Goal: Book appointment/travel/reservation

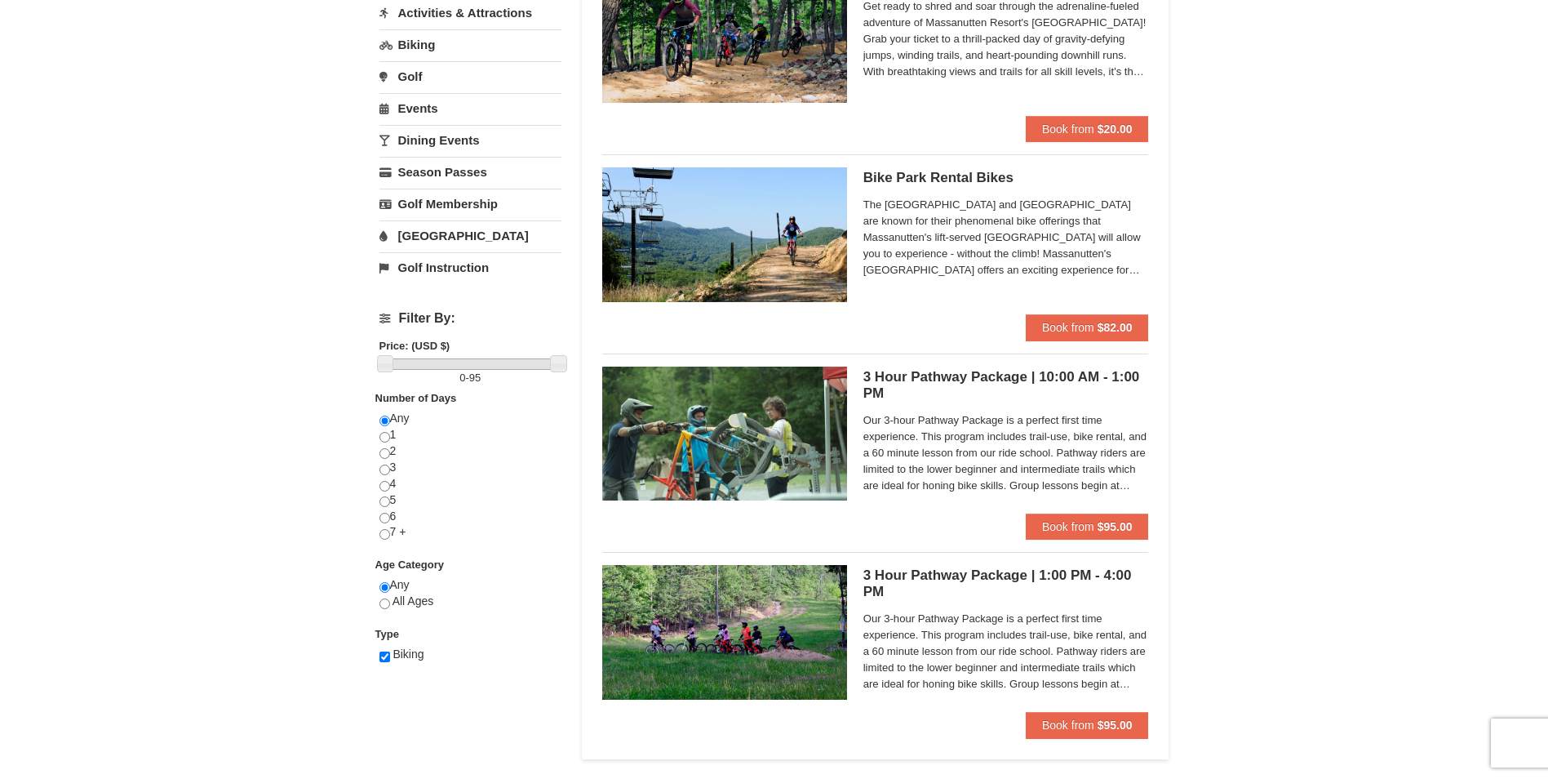
scroll to position [326, 0]
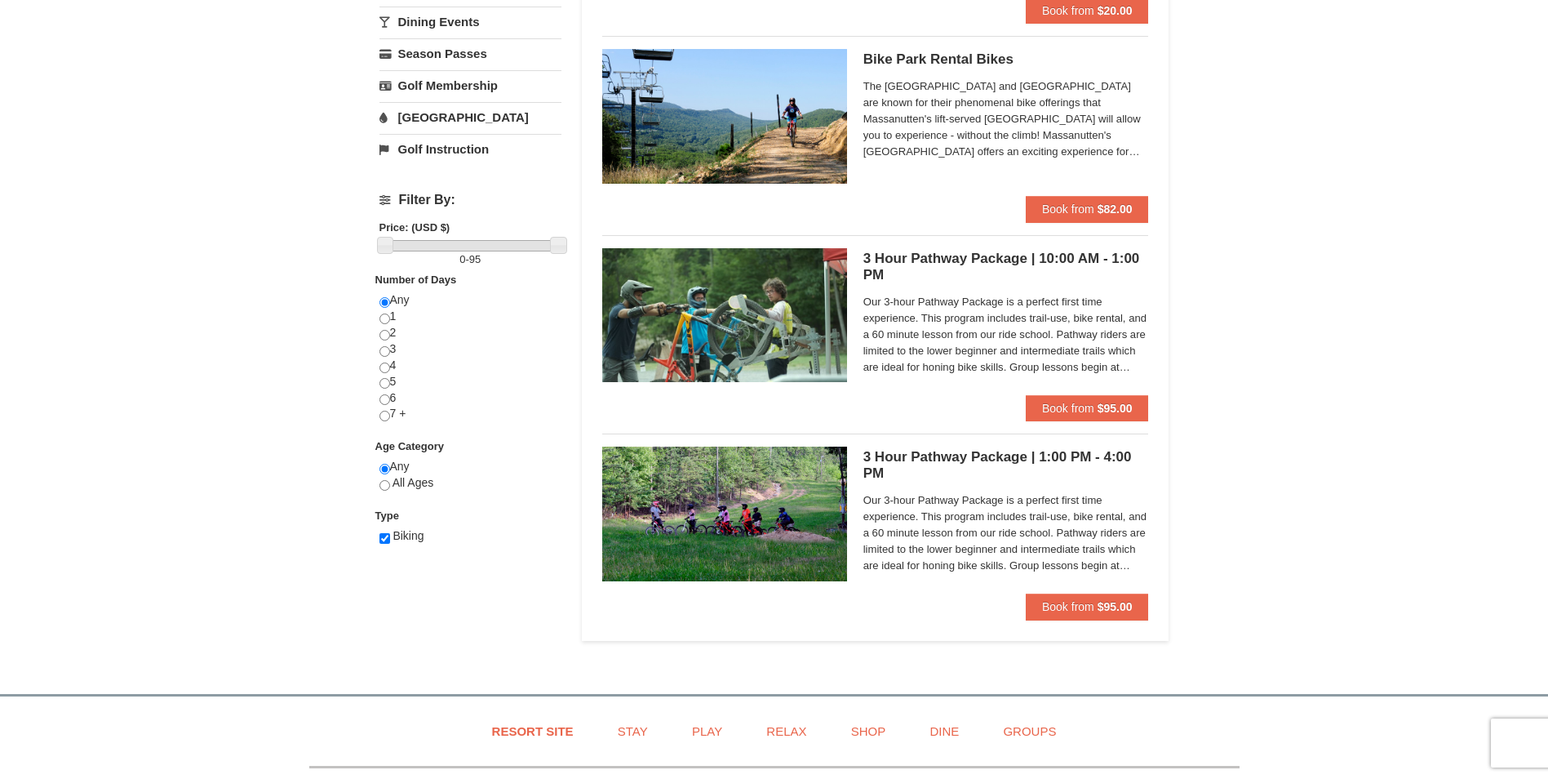
scroll to position [326, 0]
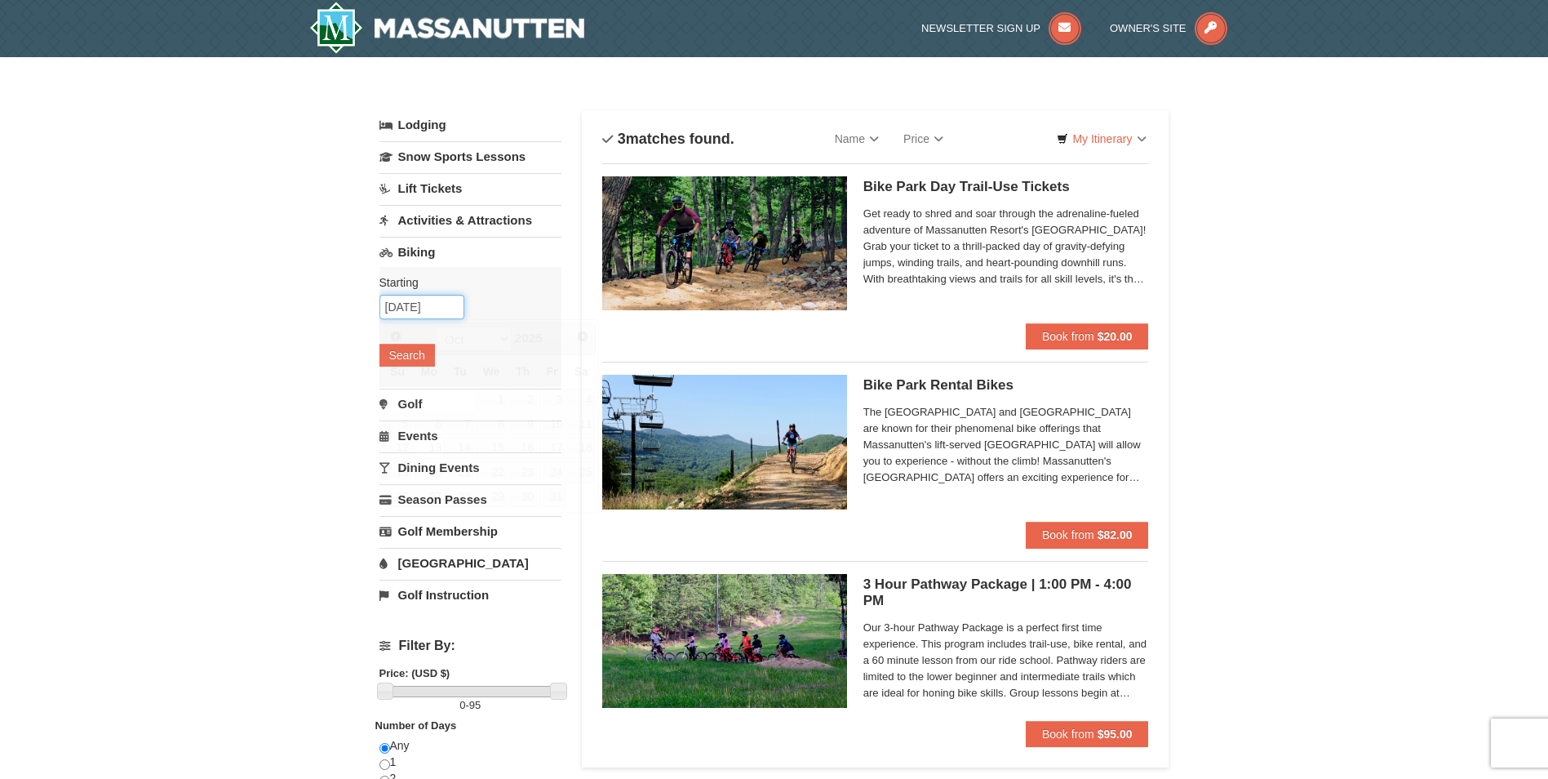
click at [421, 304] on input "10/13/2025" at bounding box center [421, 307] width 85 height 24
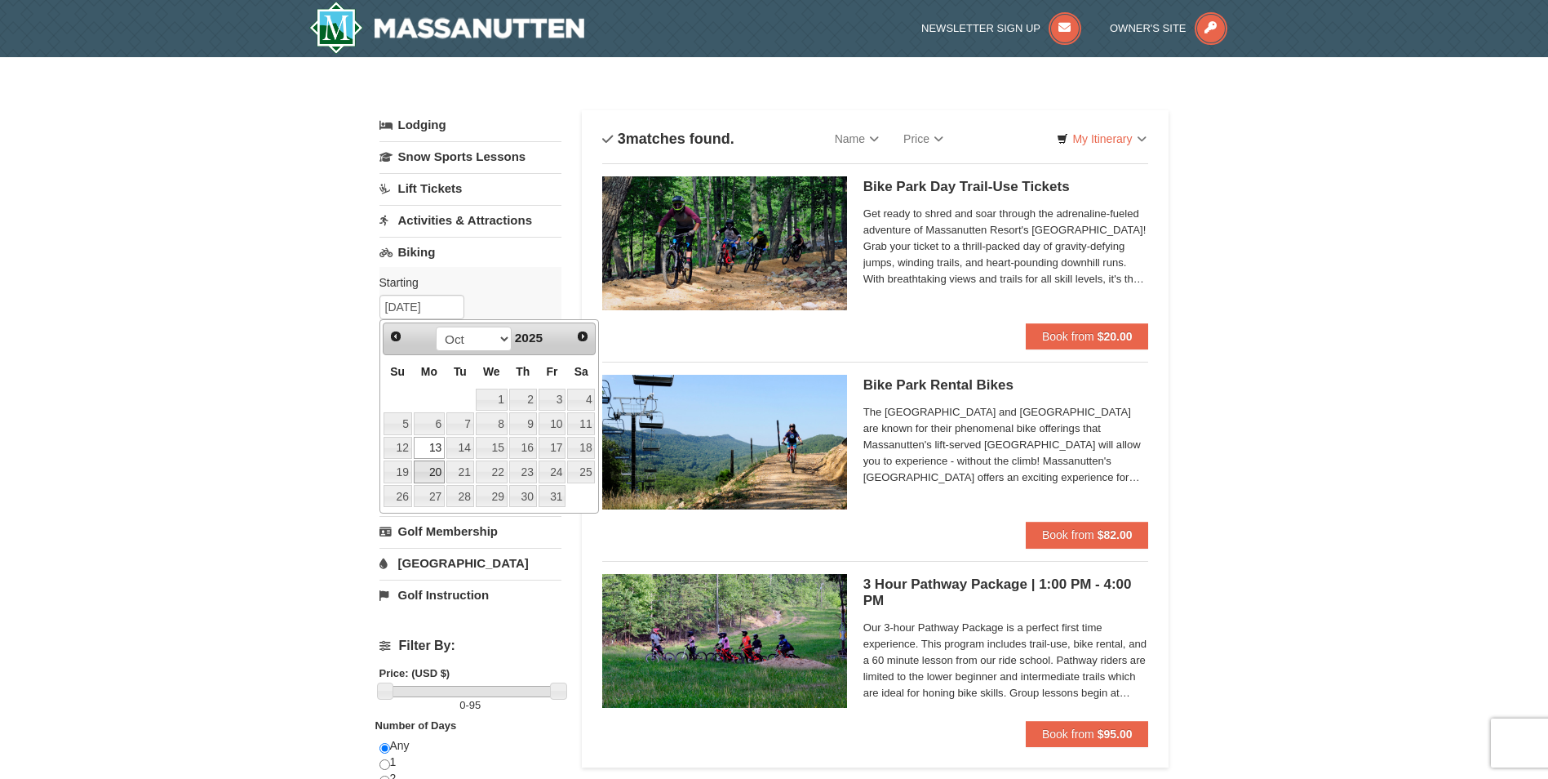
click at [441, 474] on link "20" at bounding box center [429, 471] width 31 height 23
type input "10/20/2025"
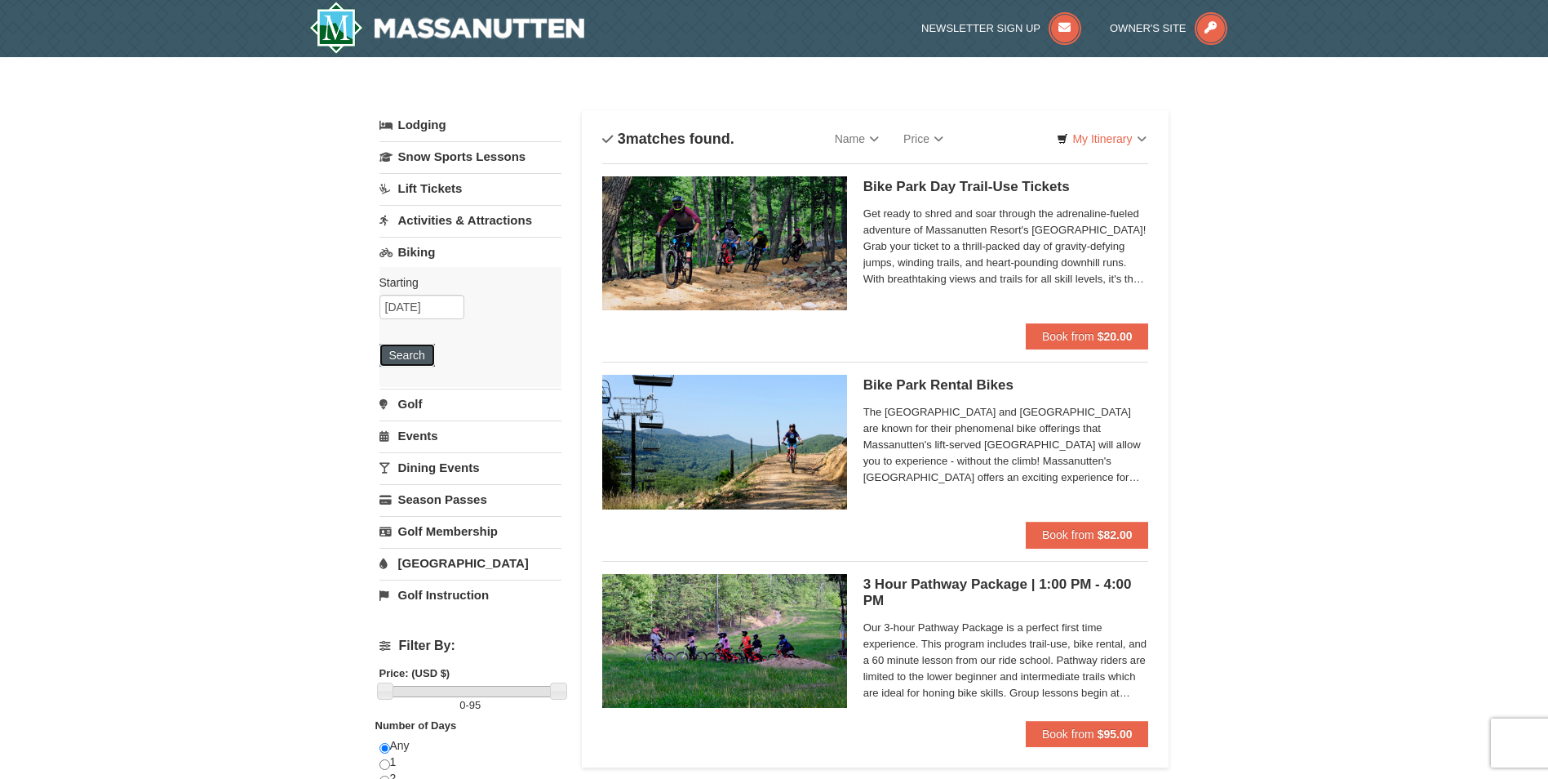
click at [416, 355] on button "Search" at bounding box center [406, 355] width 55 height 23
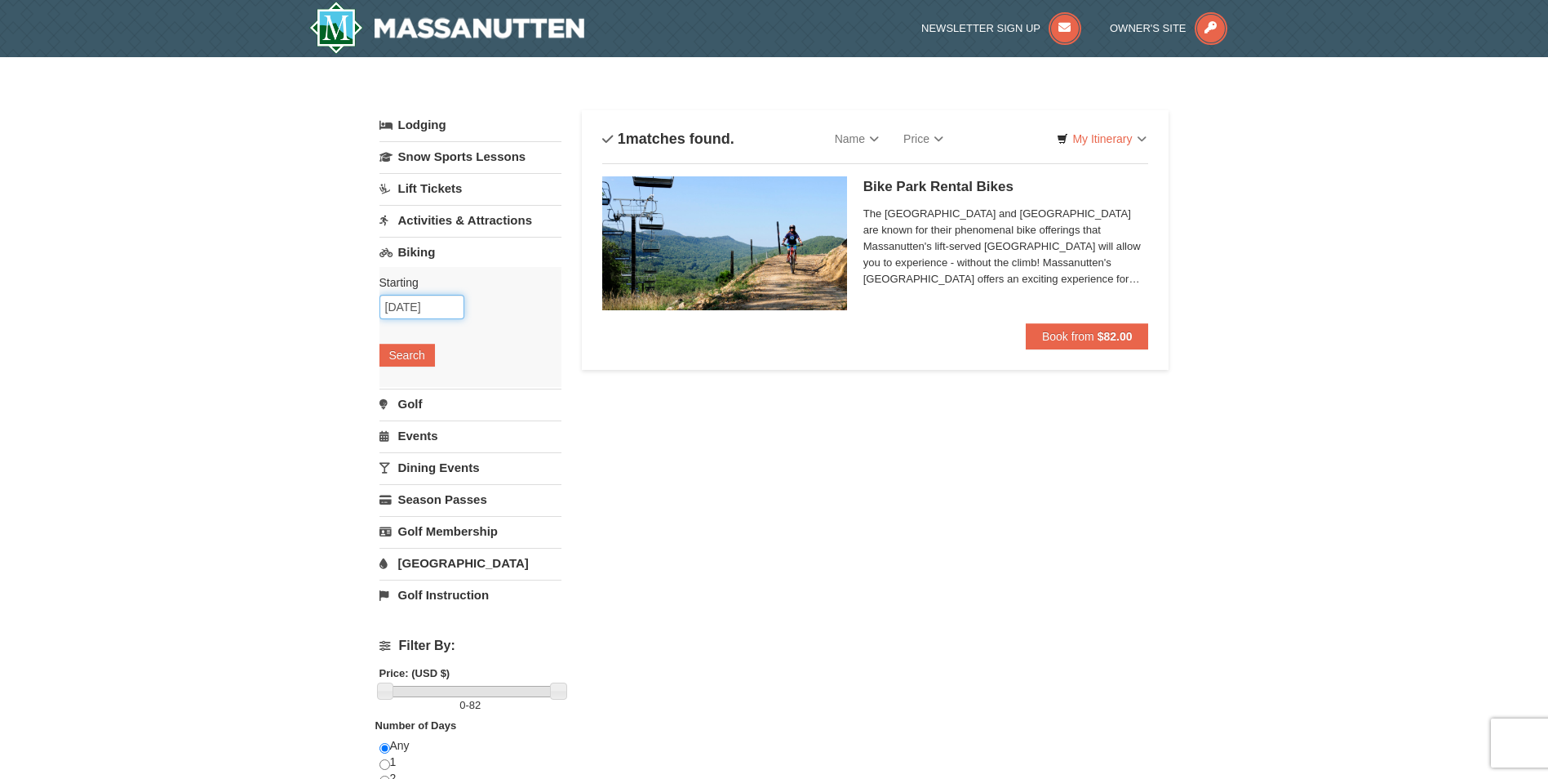
click at [445, 310] on input "10/20/2025" at bounding box center [421, 307] width 85 height 24
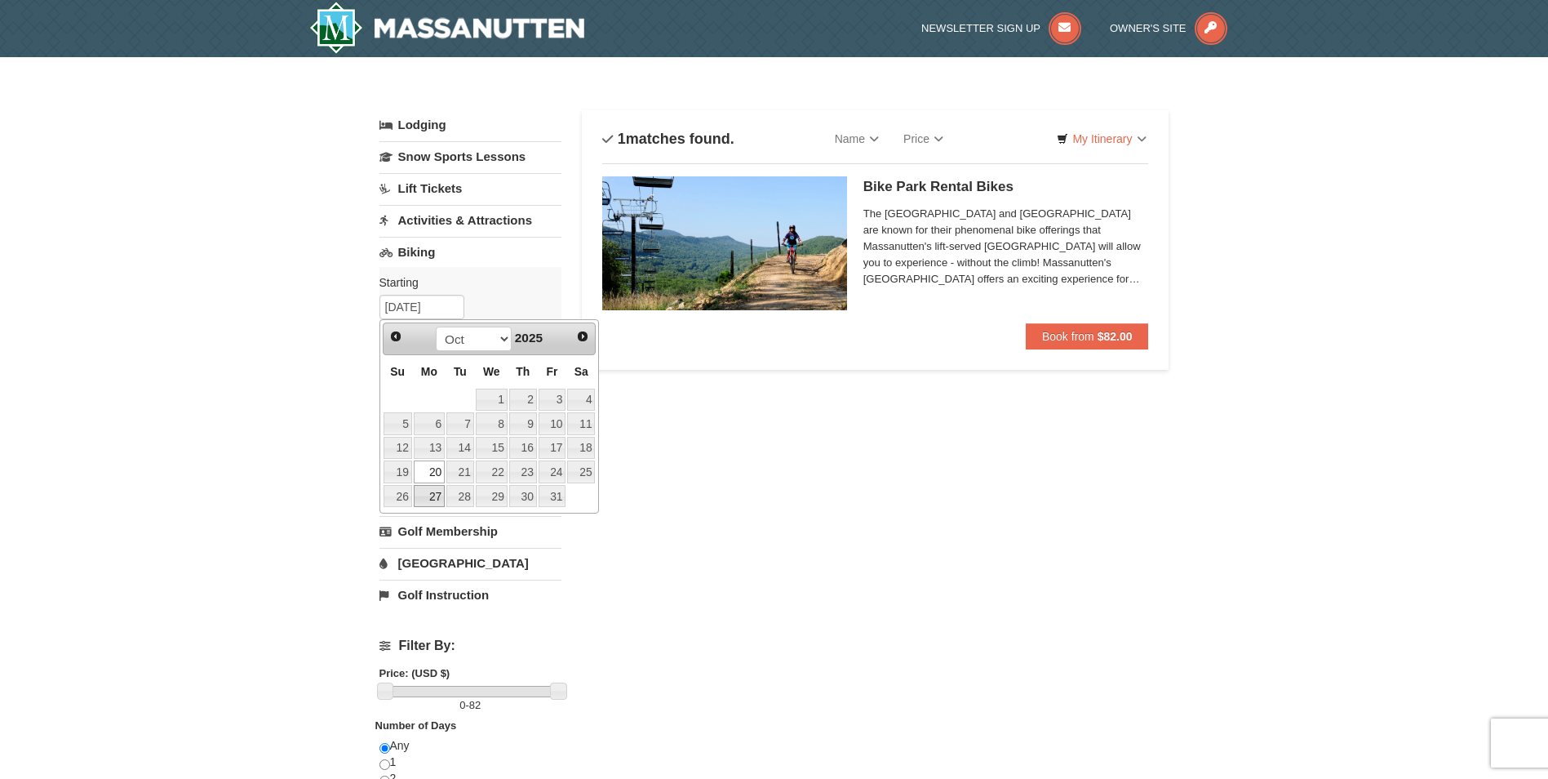
click at [427, 500] on link "27" at bounding box center [429, 496] width 31 height 23
type input "10/27/2025"
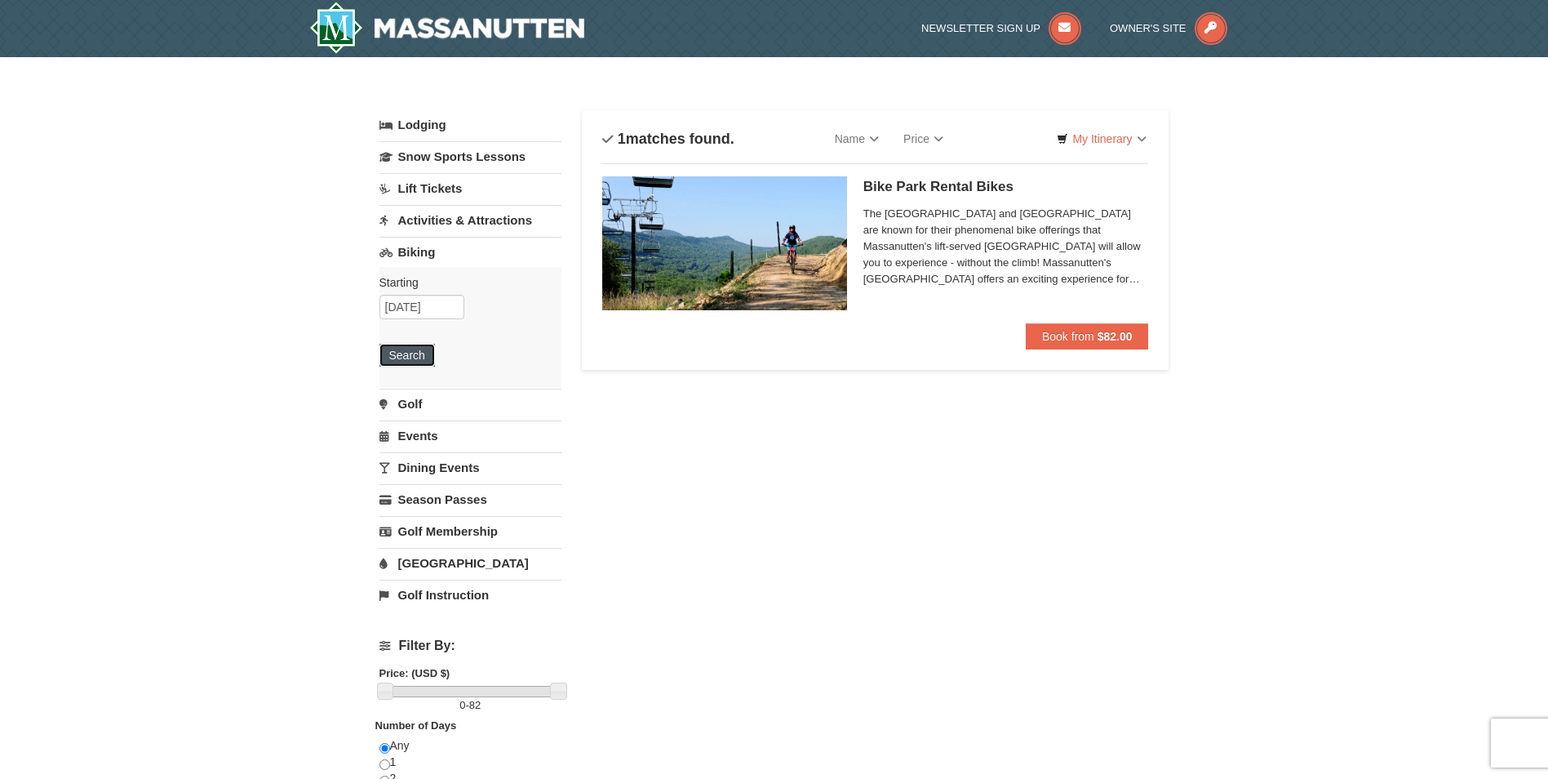
click at [406, 353] on button "Search" at bounding box center [406, 355] width 55 height 23
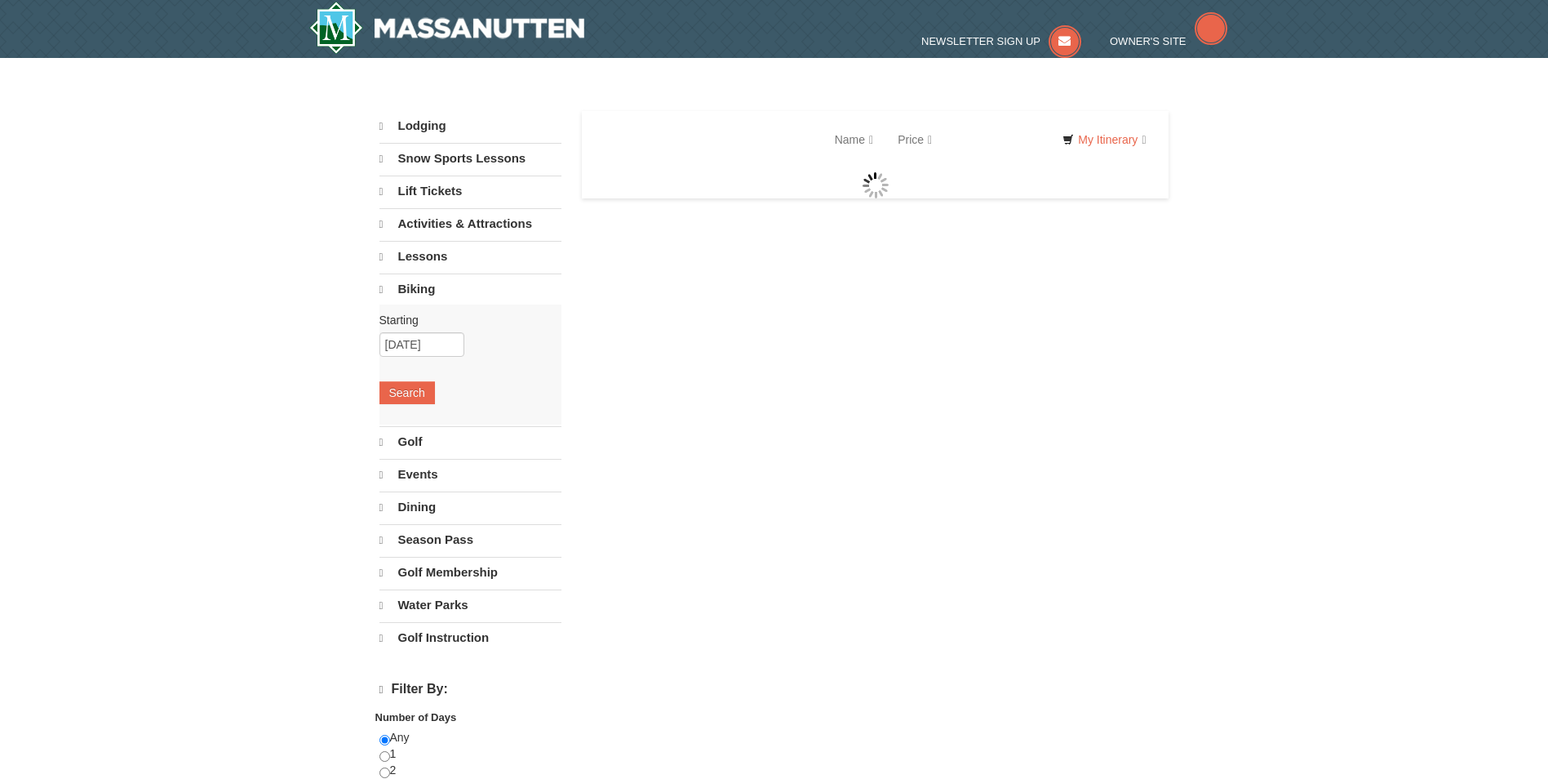
select select "9"
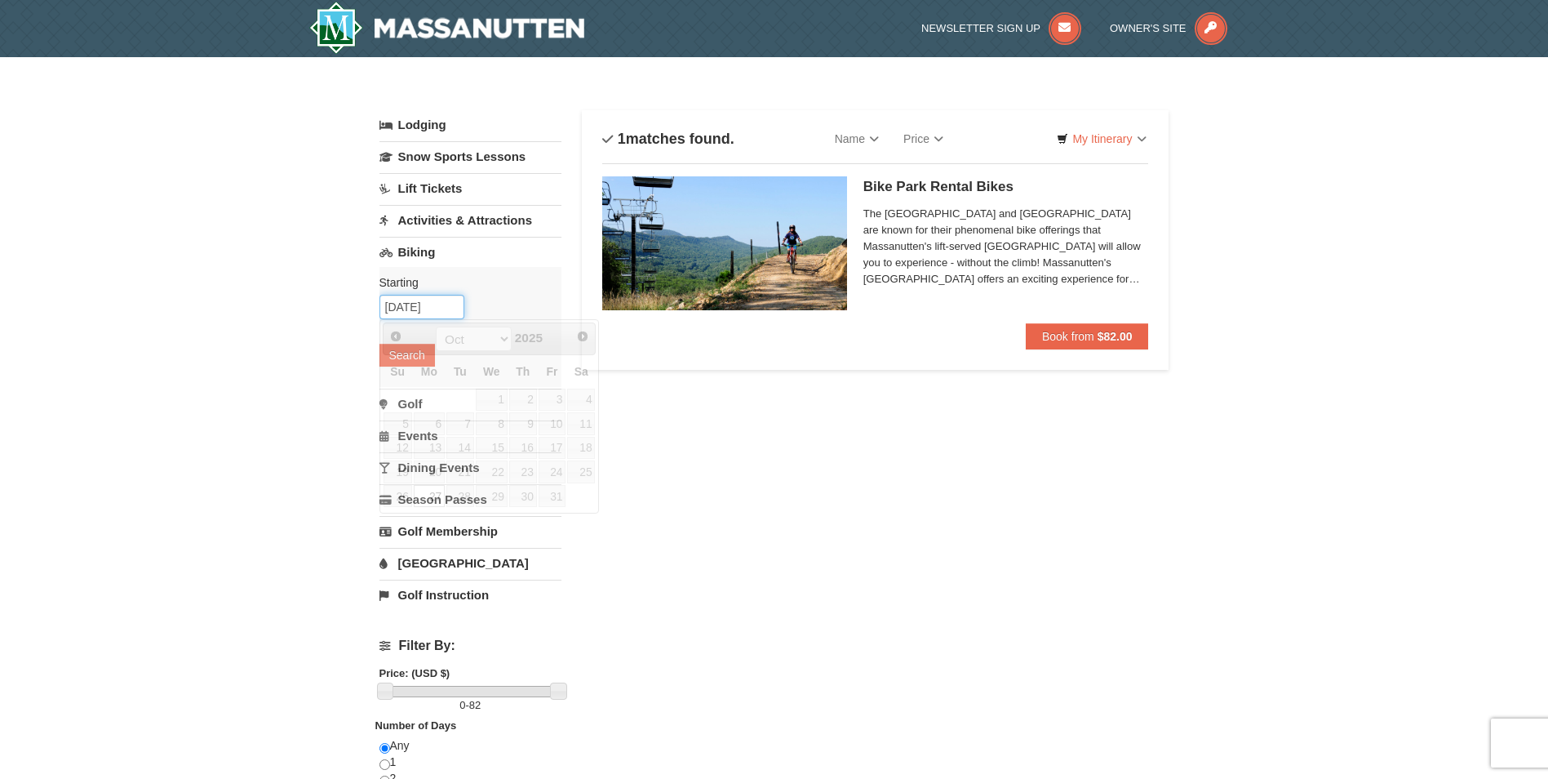
click at [437, 309] on input "10/27/2025" at bounding box center [421, 307] width 85 height 24
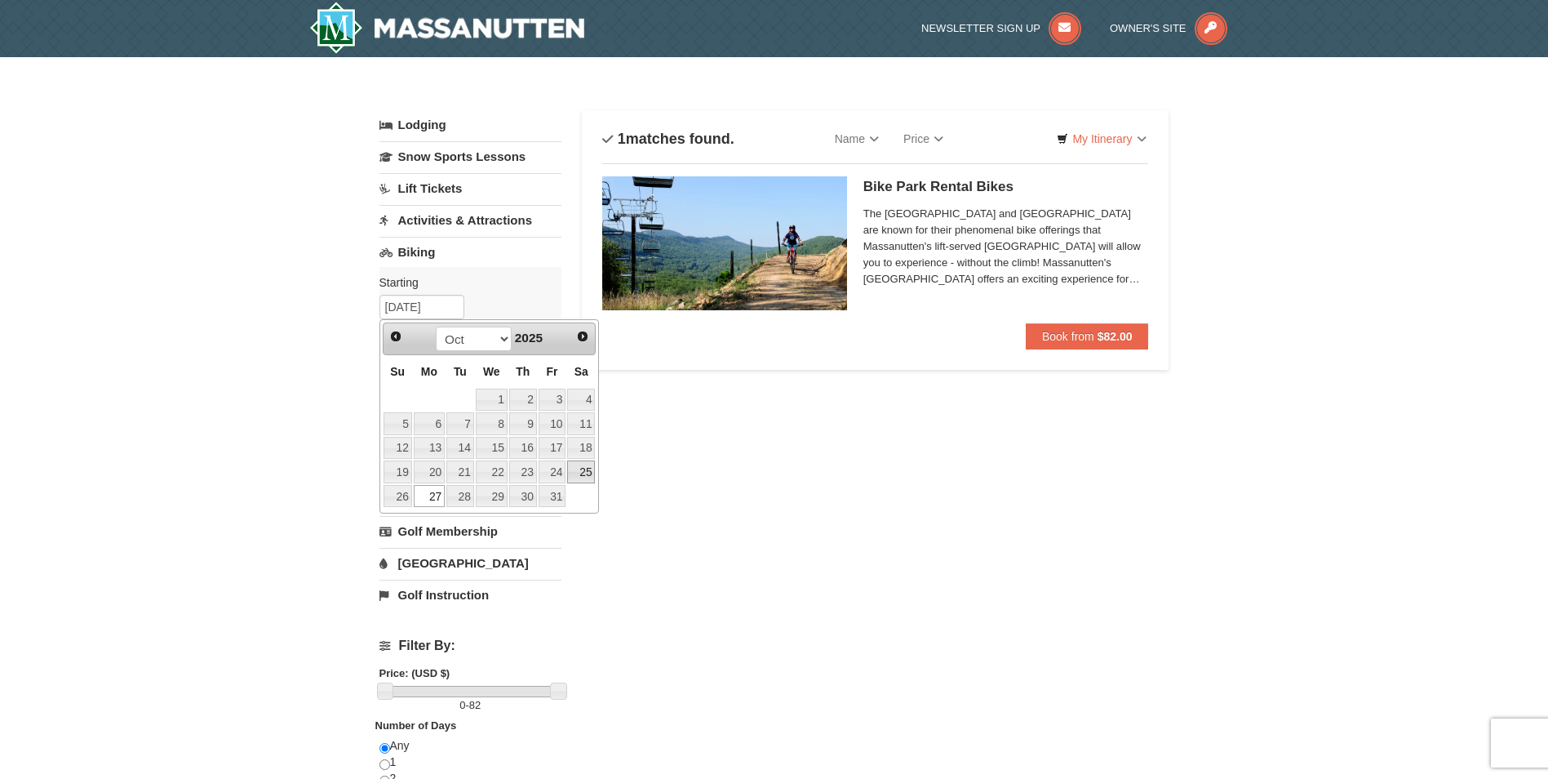
click at [578, 473] on link "25" at bounding box center [581, 471] width 28 height 23
type input "10/25/2025"
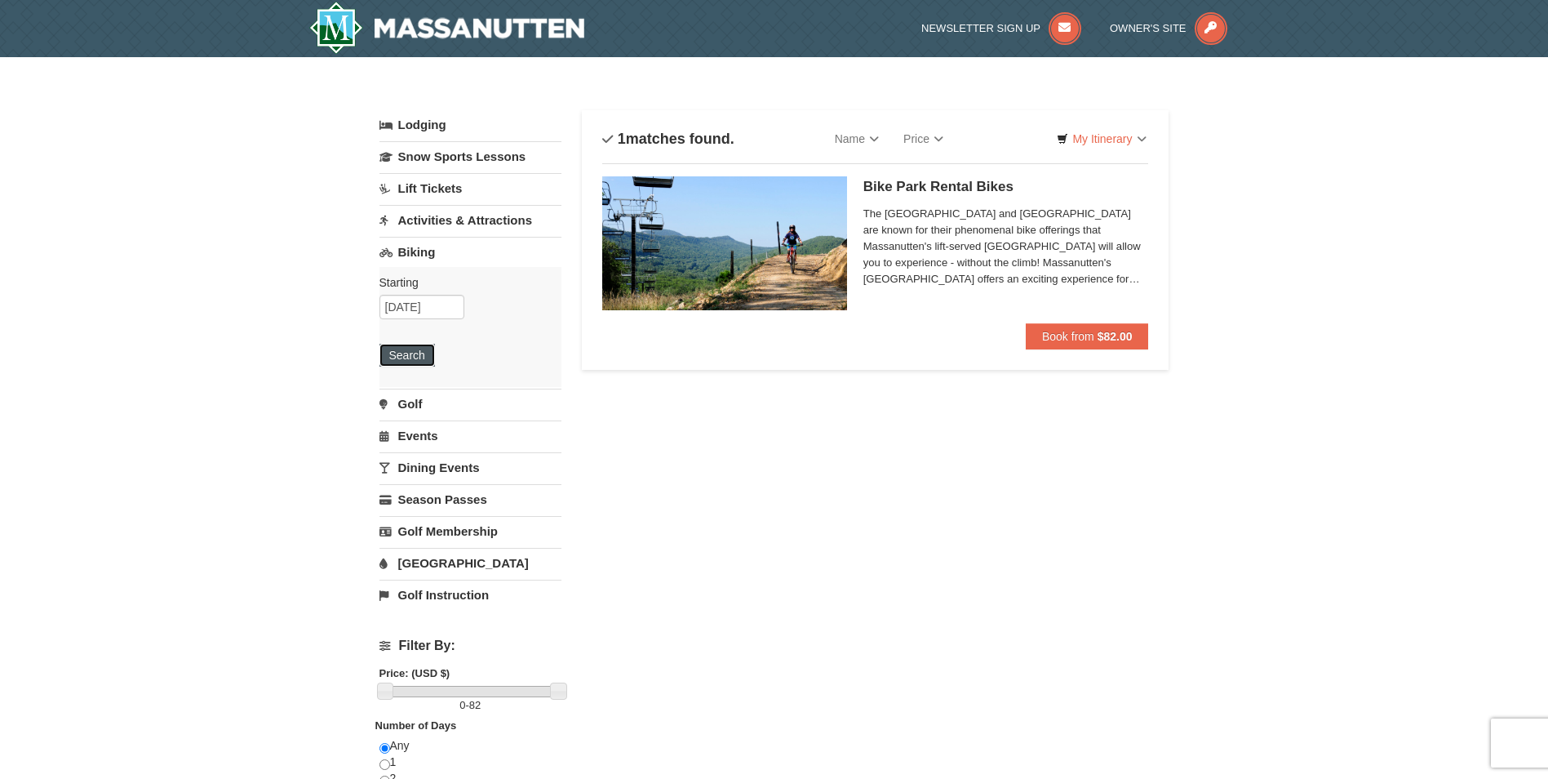
click at [423, 353] on button "Search" at bounding box center [406, 355] width 55 height 23
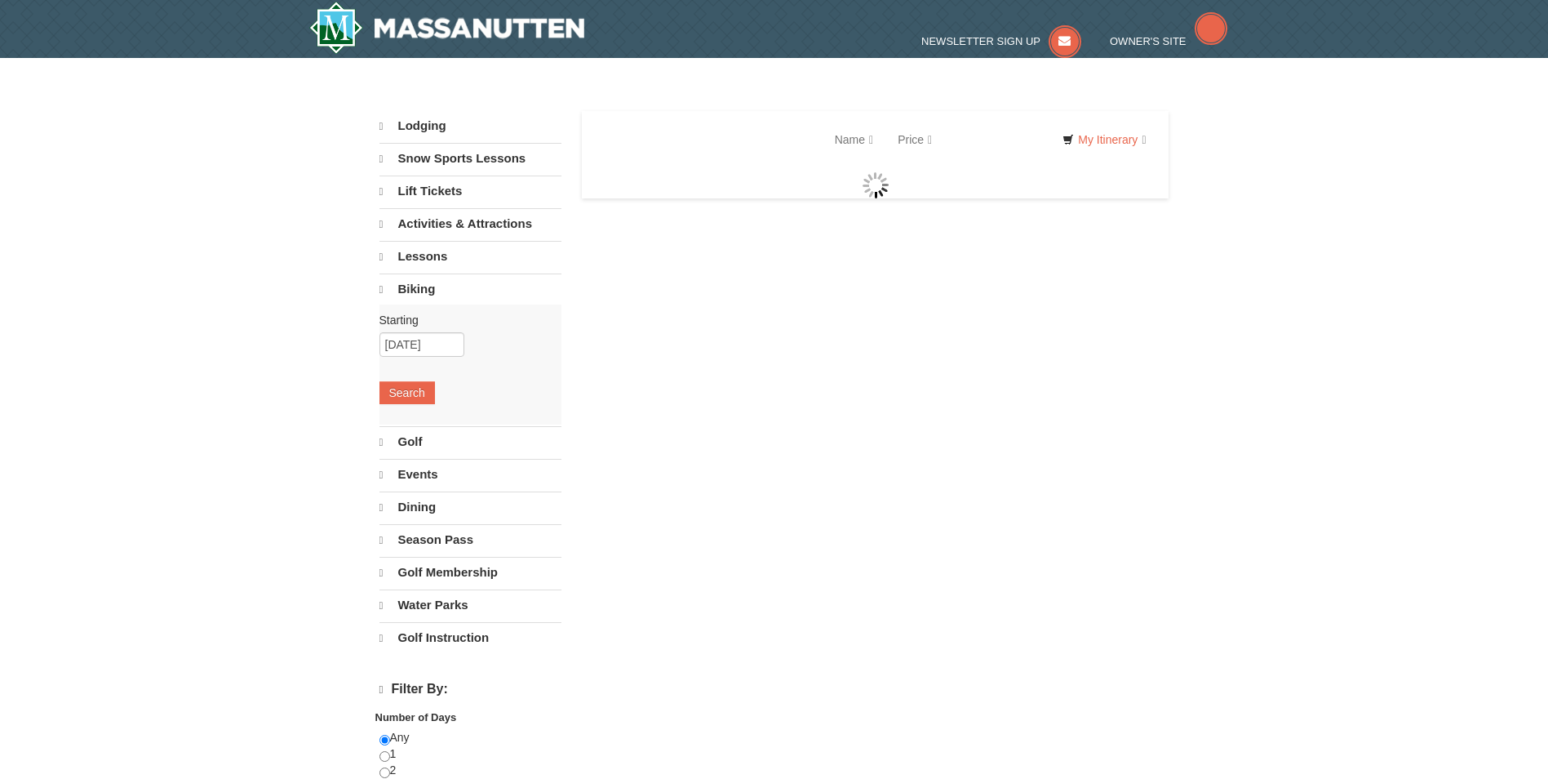
select select "9"
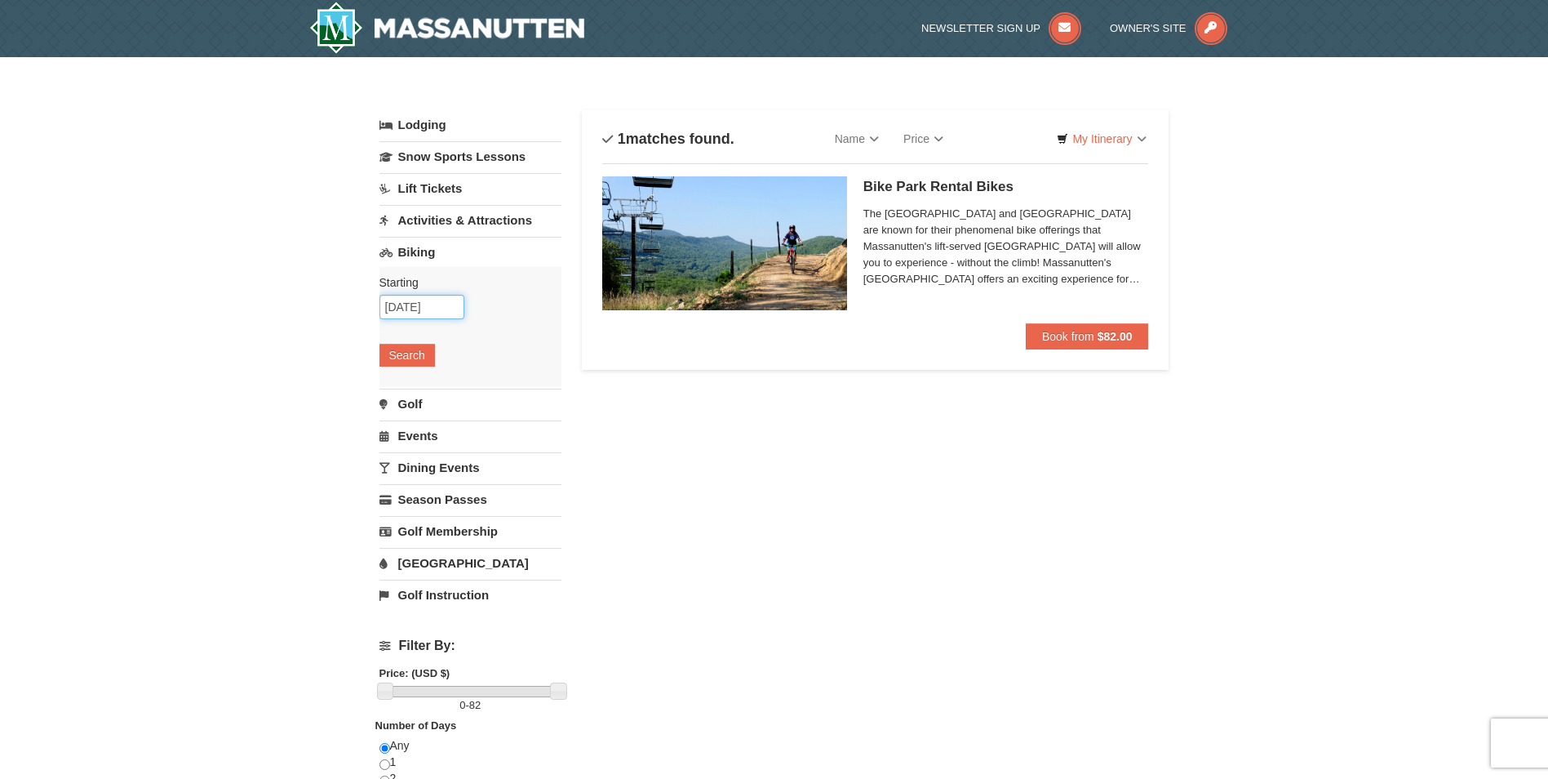
click at [419, 304] on input "10/25/2025" at bounding box center [421, 307] width 85 height 24
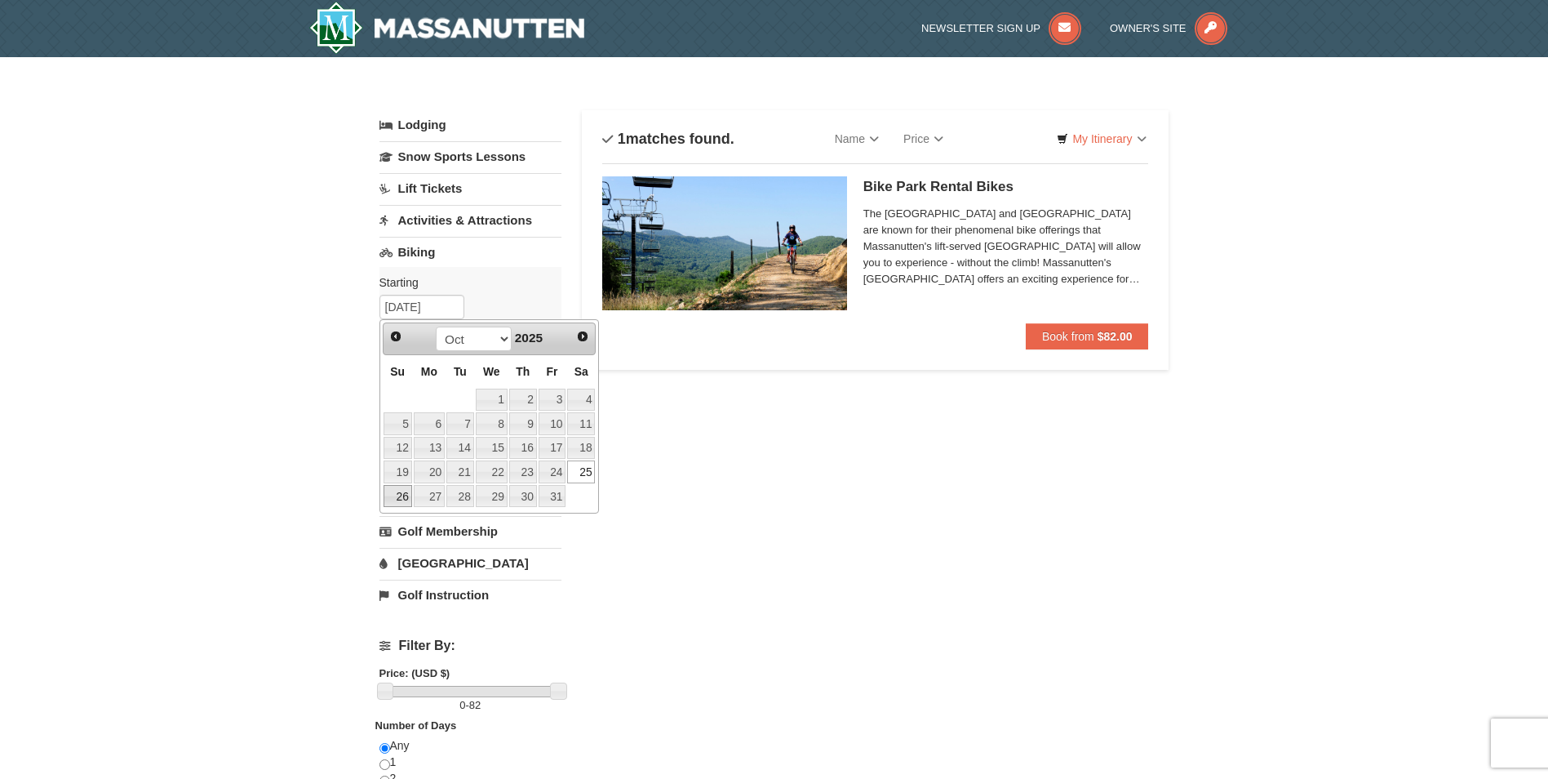
click at [402, 495] on link "26" at bounding box center [398, 496] width 29 height 23
type input "[DATE]"
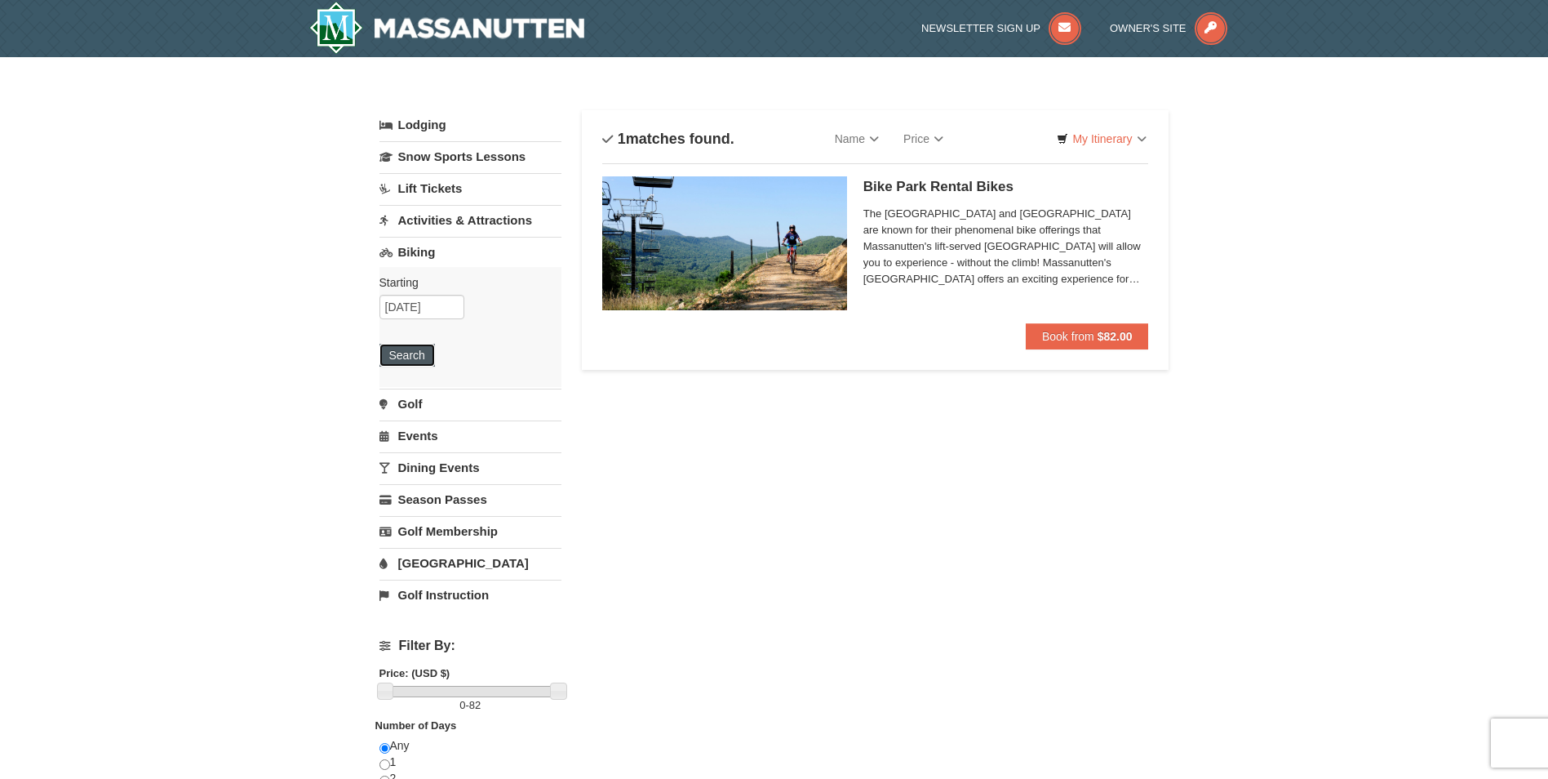
click at [412, 344] on button "Search" at bounding box center [406, 355] width 55 height 23
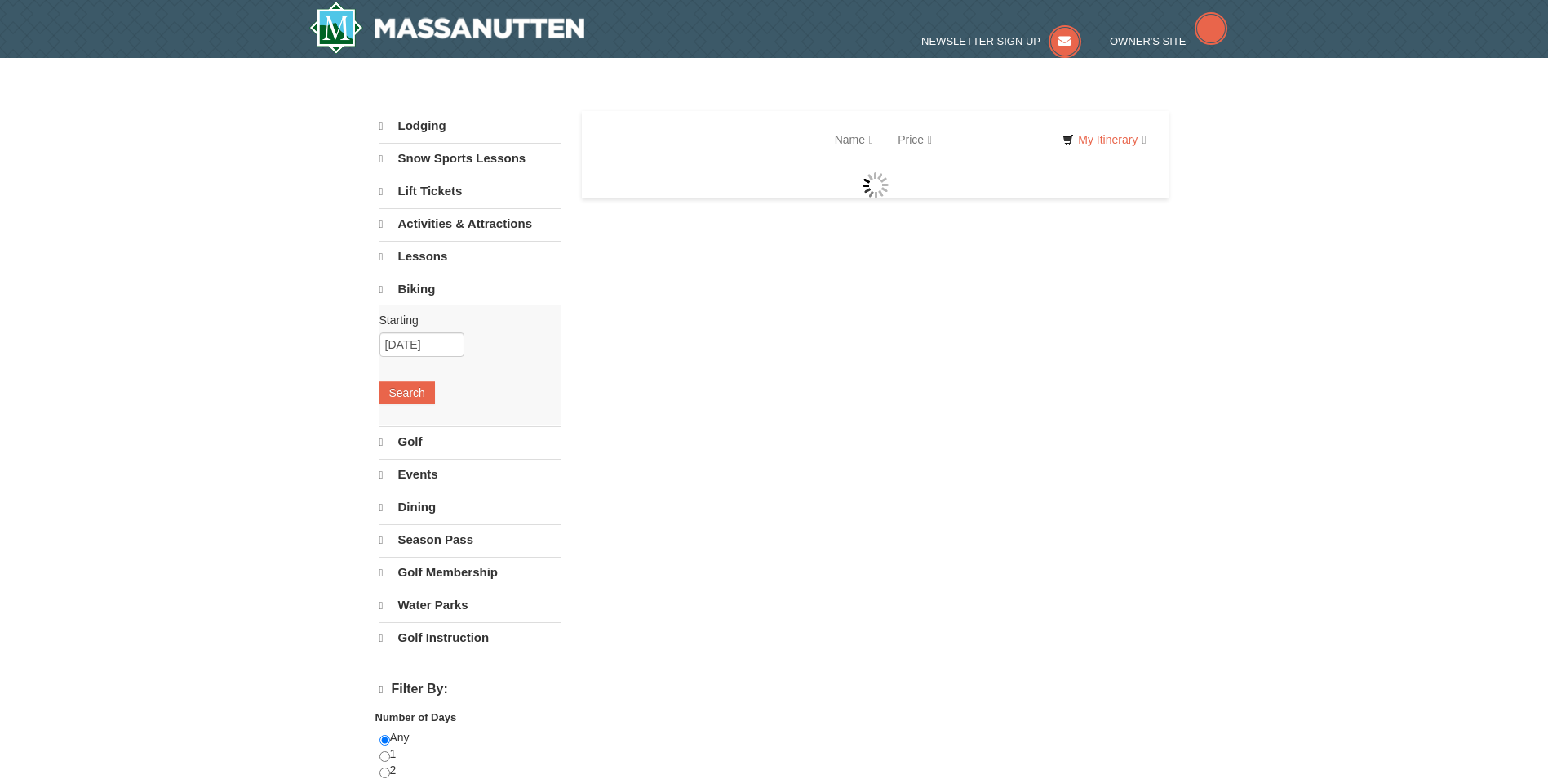
select select "9"
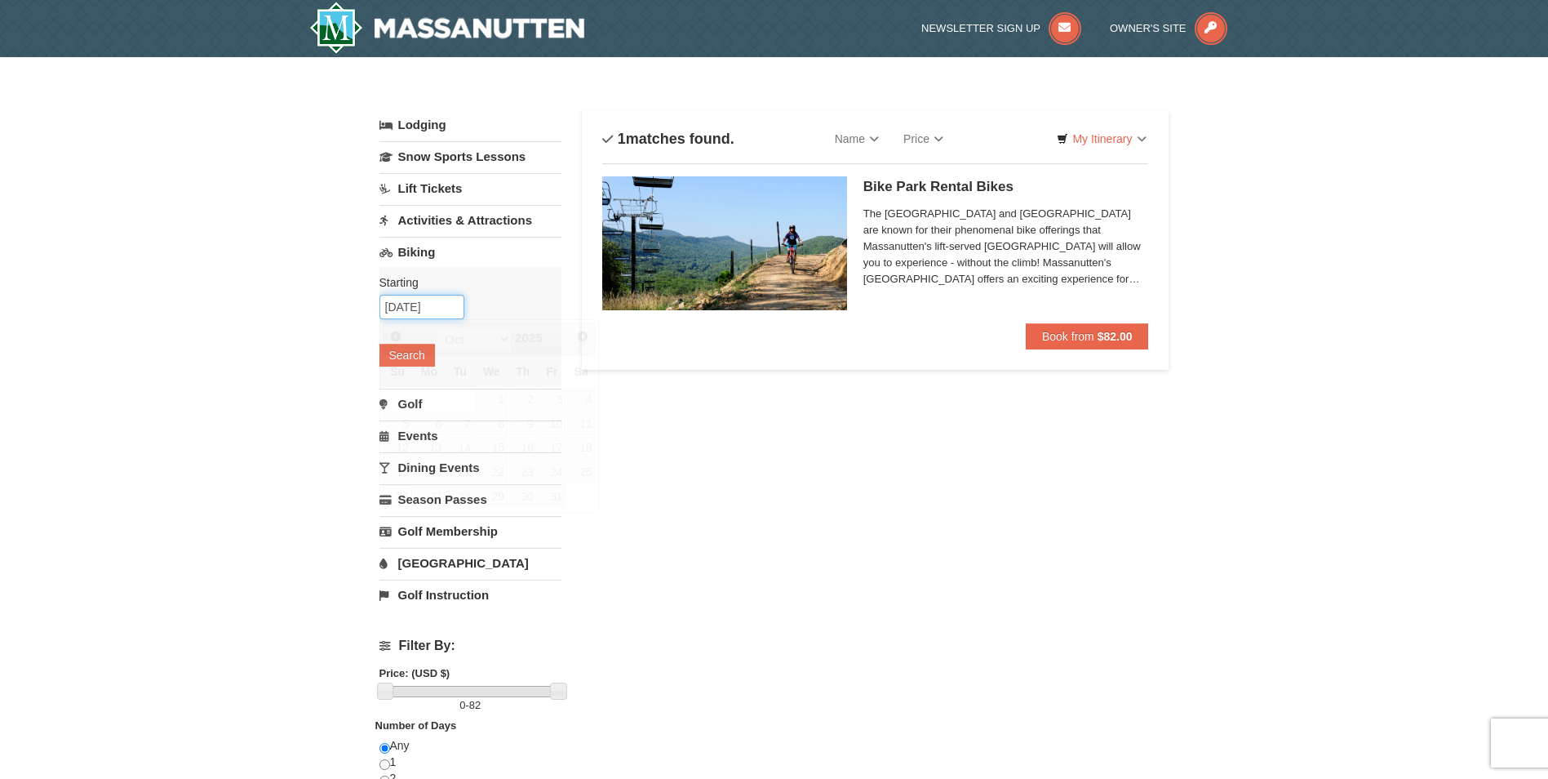
click at [424, 299] on input "[DATE]" at bounding box center [421, 307] width 85 height 24
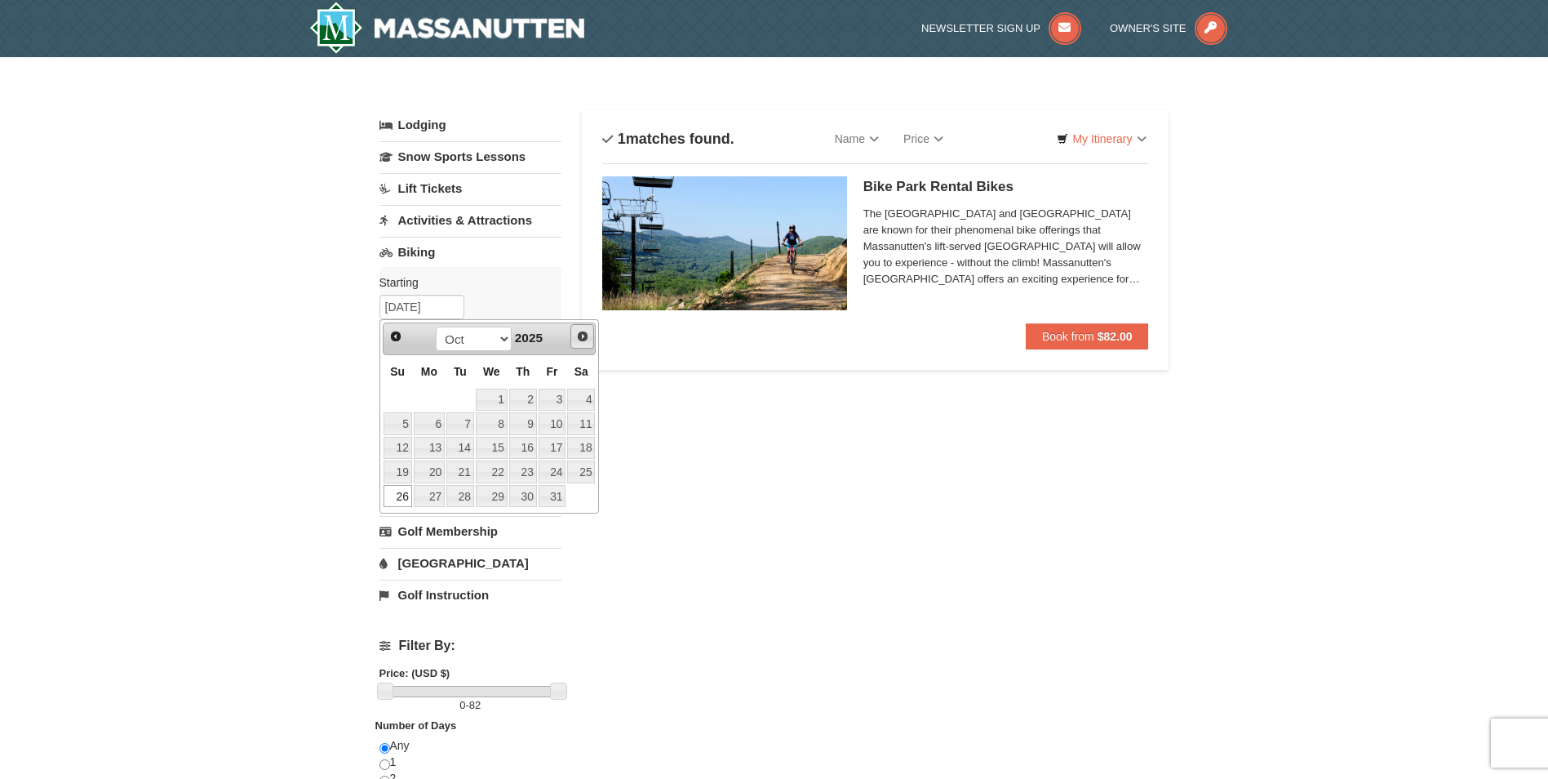
click at [587, 339] on span "Next" at bounding box center [582, 336] width 13 height 13
click at [402, 419] on link "2" at bounding box center [398, 423] width 29 height 23
type input "[DATE]"
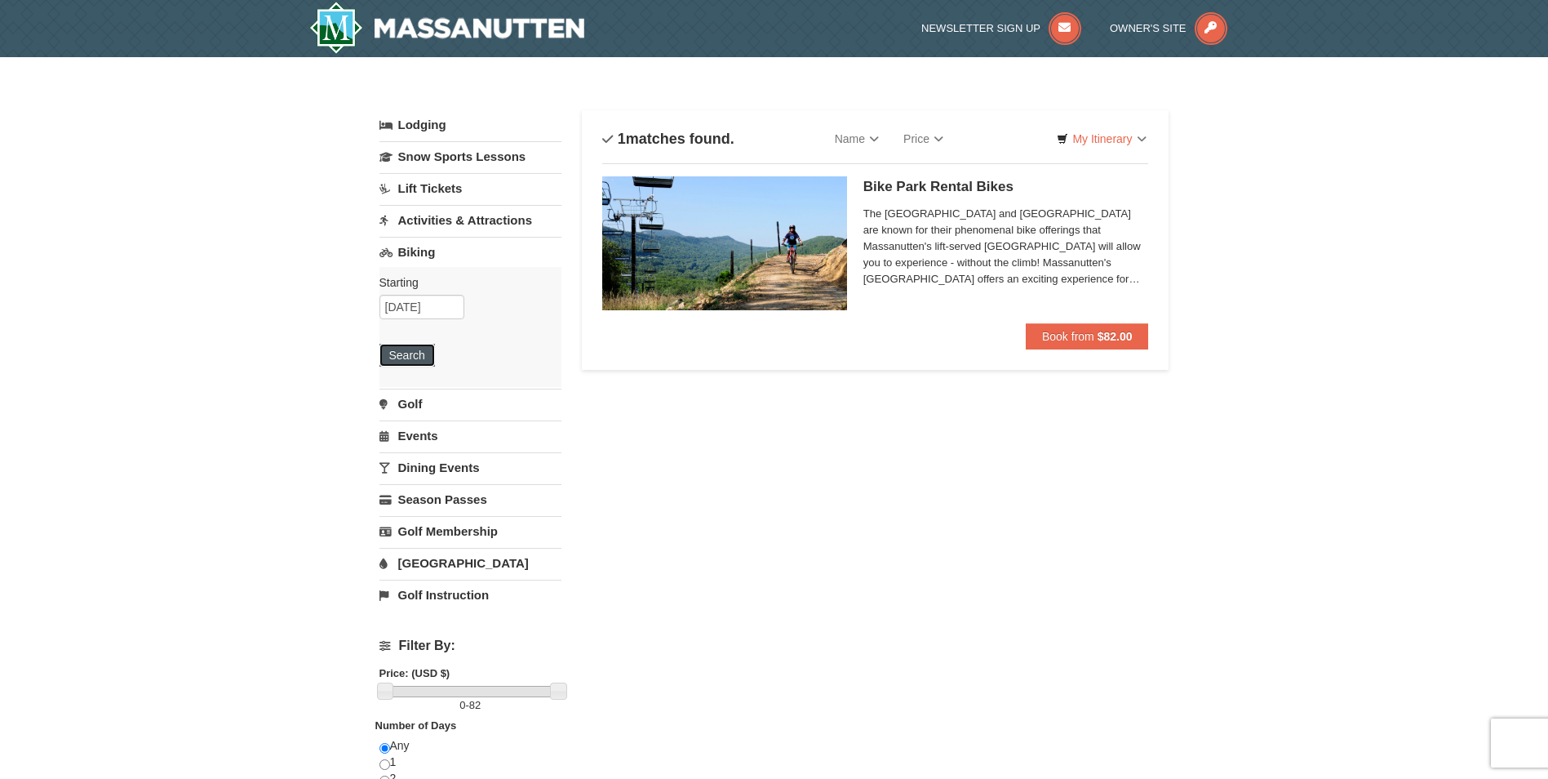
click at [415, 348] on button "Search" at bounding box center [406, 355] width 55 height 23
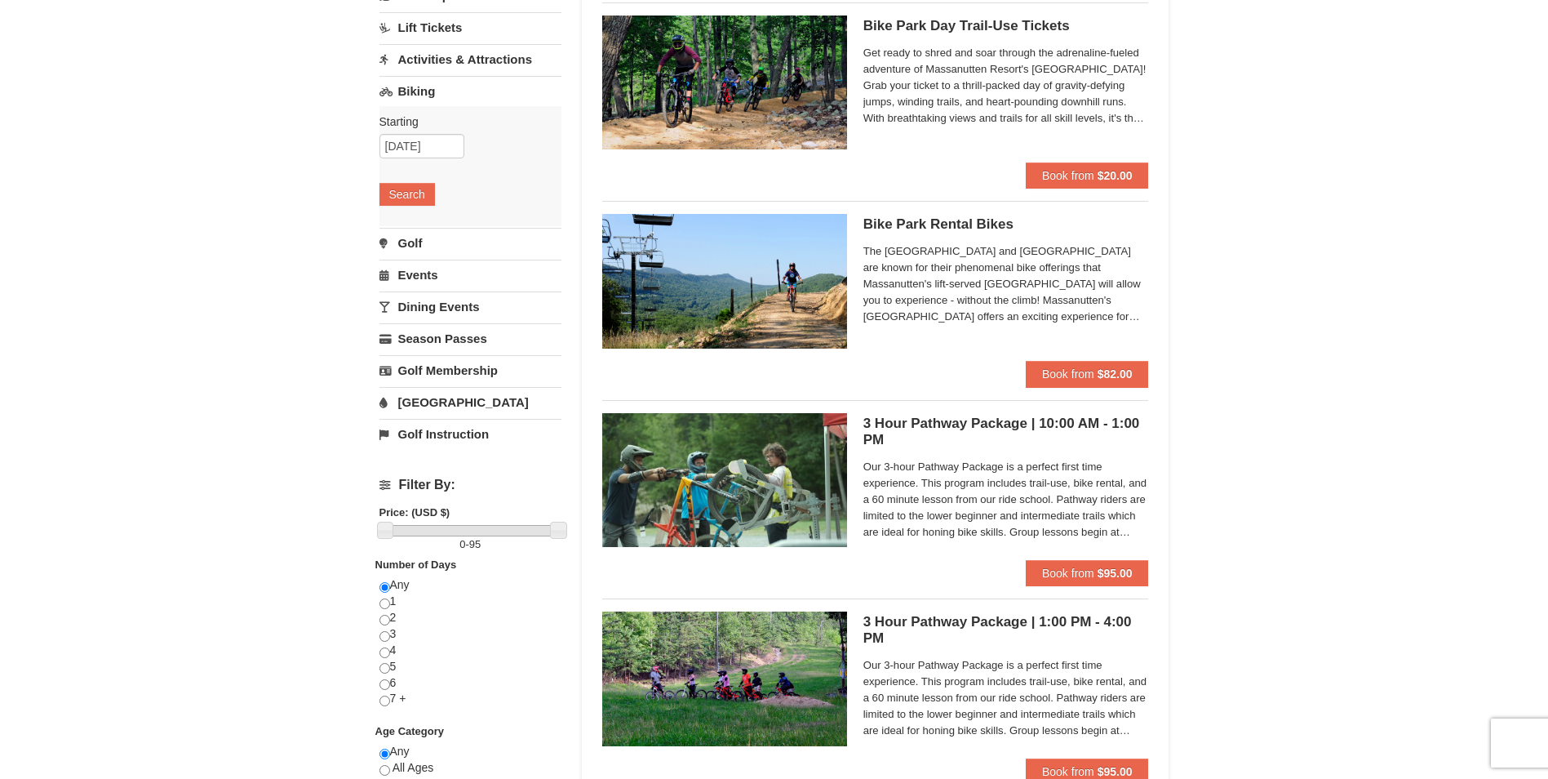
scroll to position [82, 0]
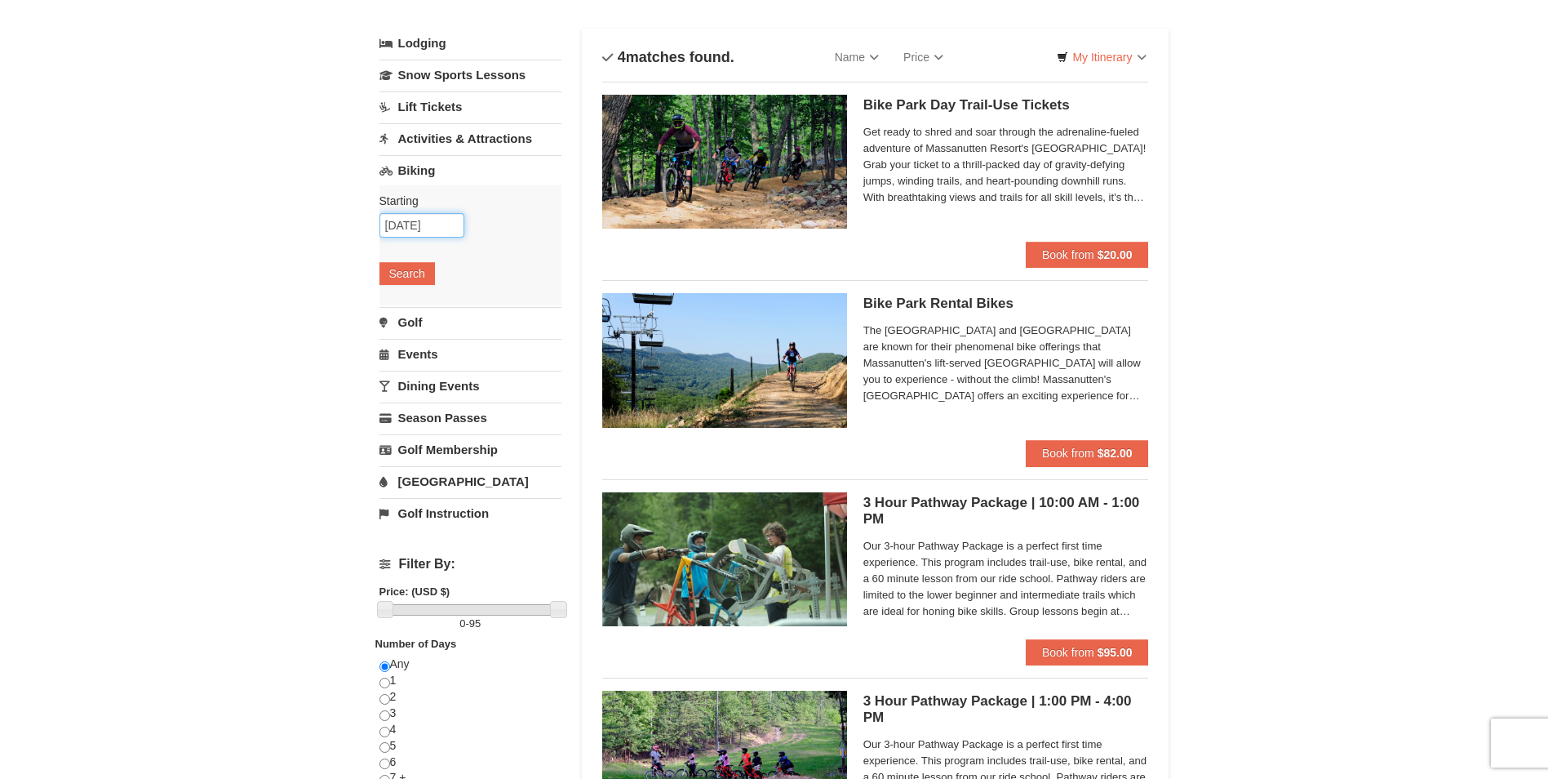
click at [405, 227] on input "11/02/2025" at bounding box center [421, 225] width 85 height 24
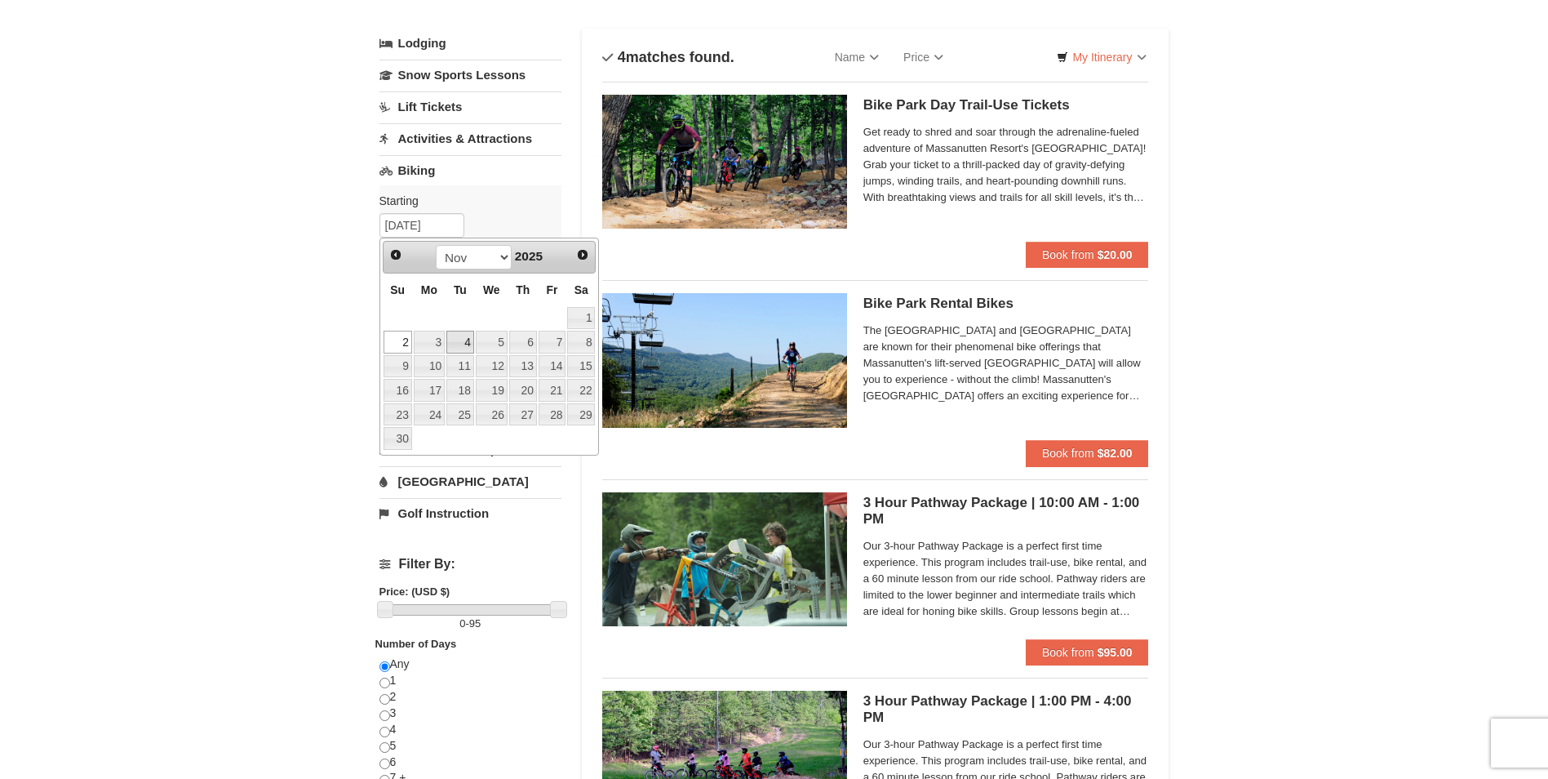
click at [468, 345] on link "4" at bounding box center [460, 342] width 28 height 23
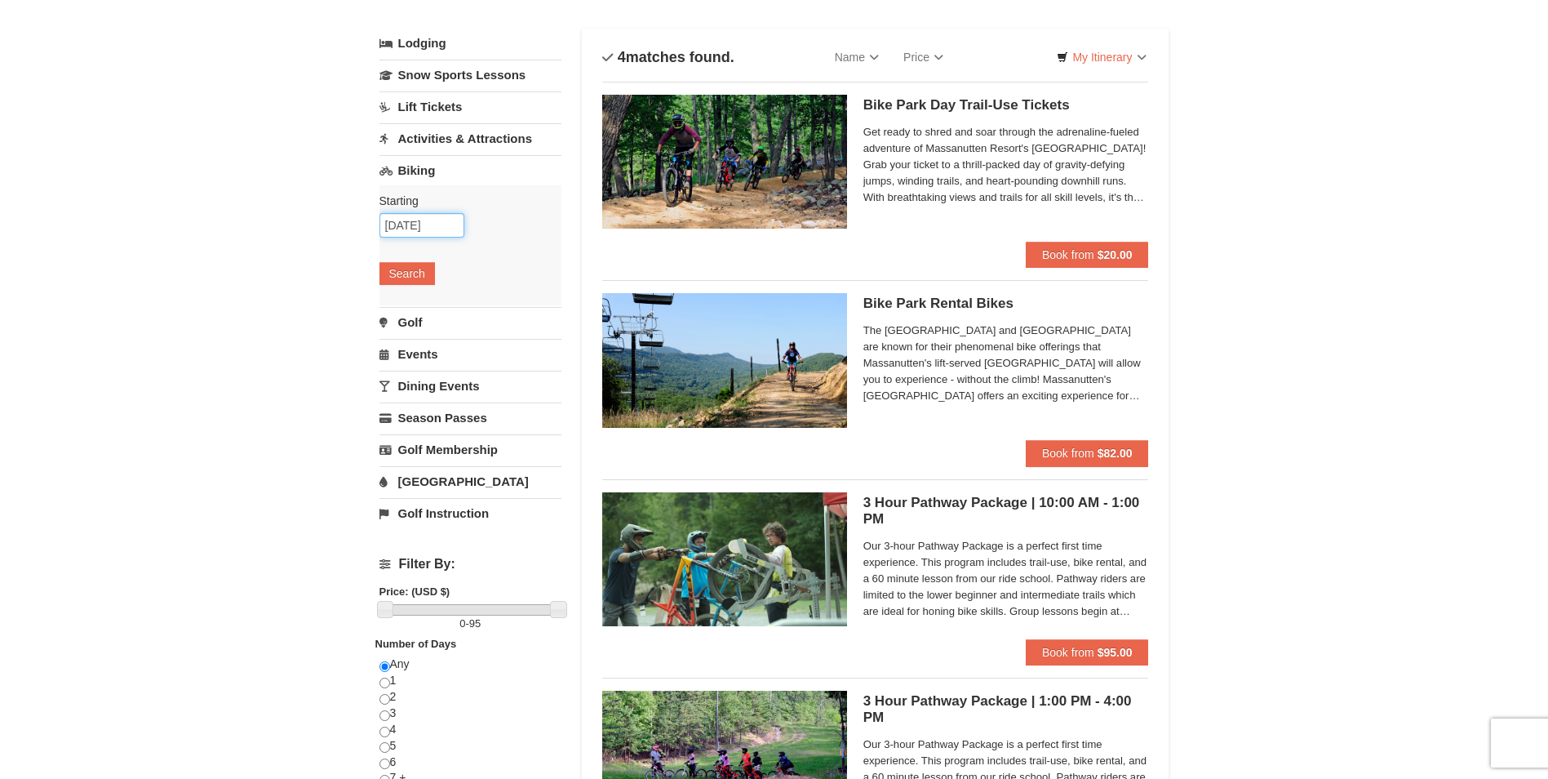
click at [426, 229] on input "11/04/2025" at bounding box center [421, 225] width 85 height 24
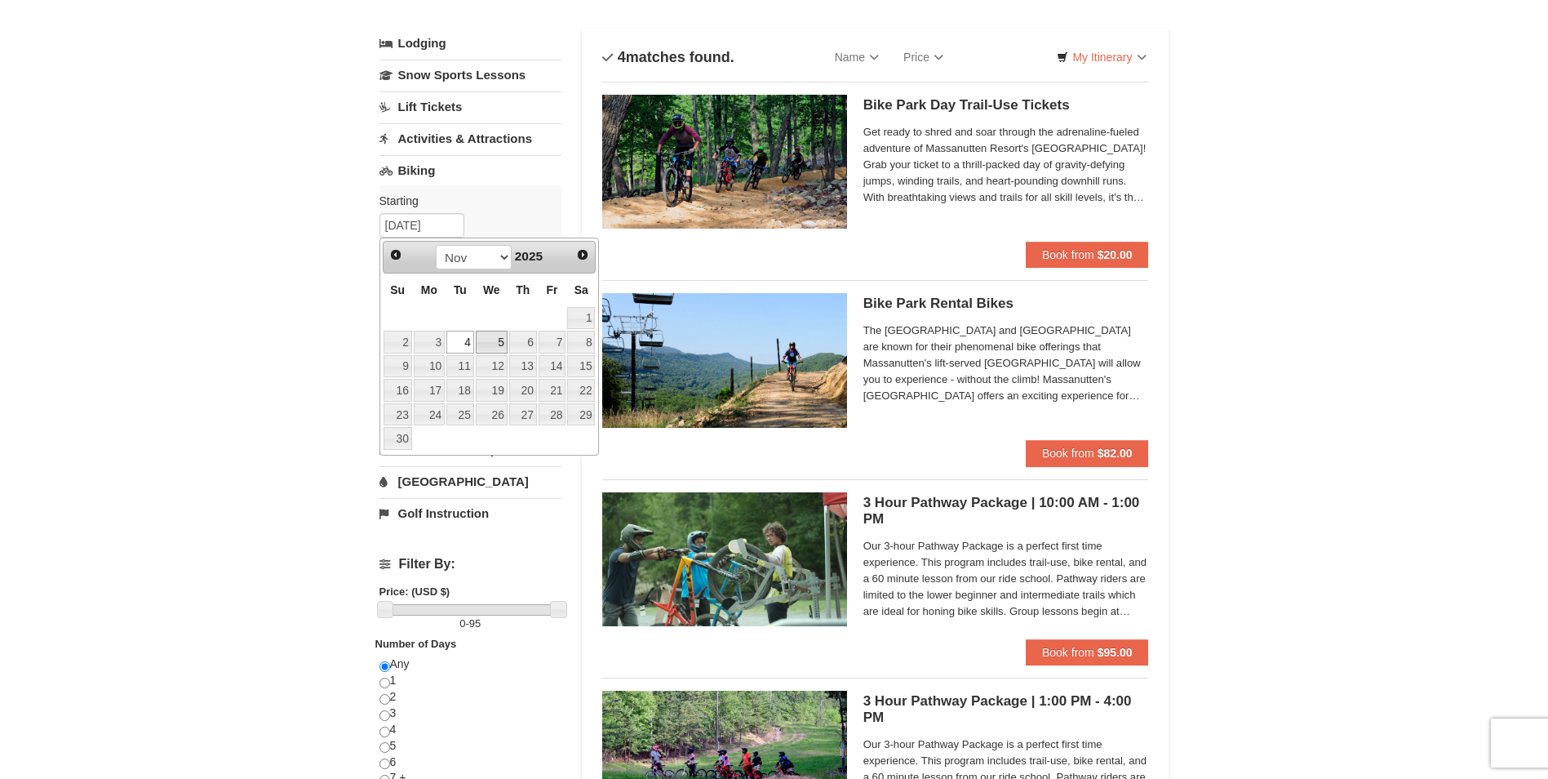
click at [486, 349] on link "5" at bounding box center [492, 342] width 32 height 23
type input "[DATE]"
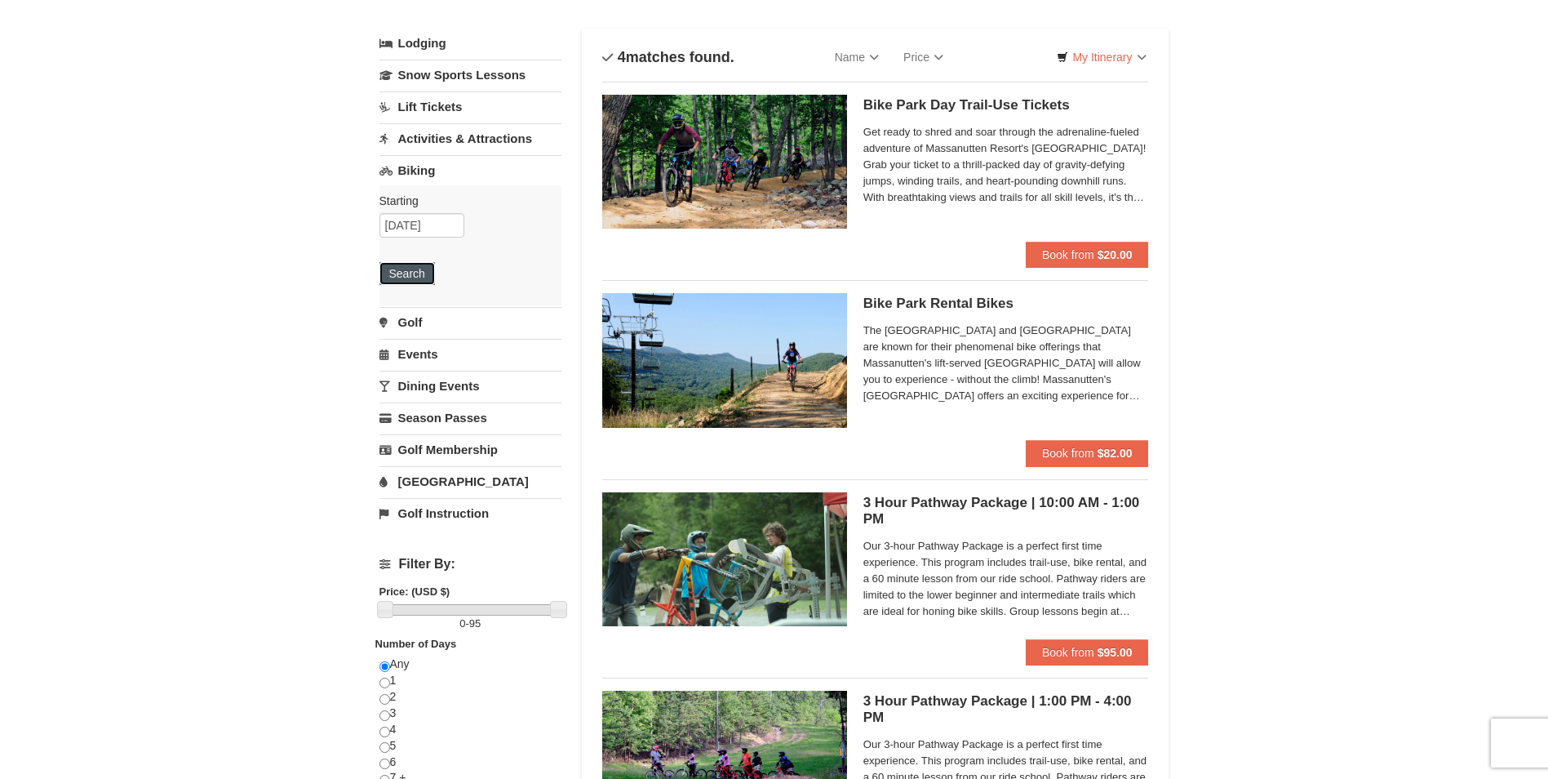
click at [419, 277] on button "Search" at bounding box center [406, 273] width 55 height 23
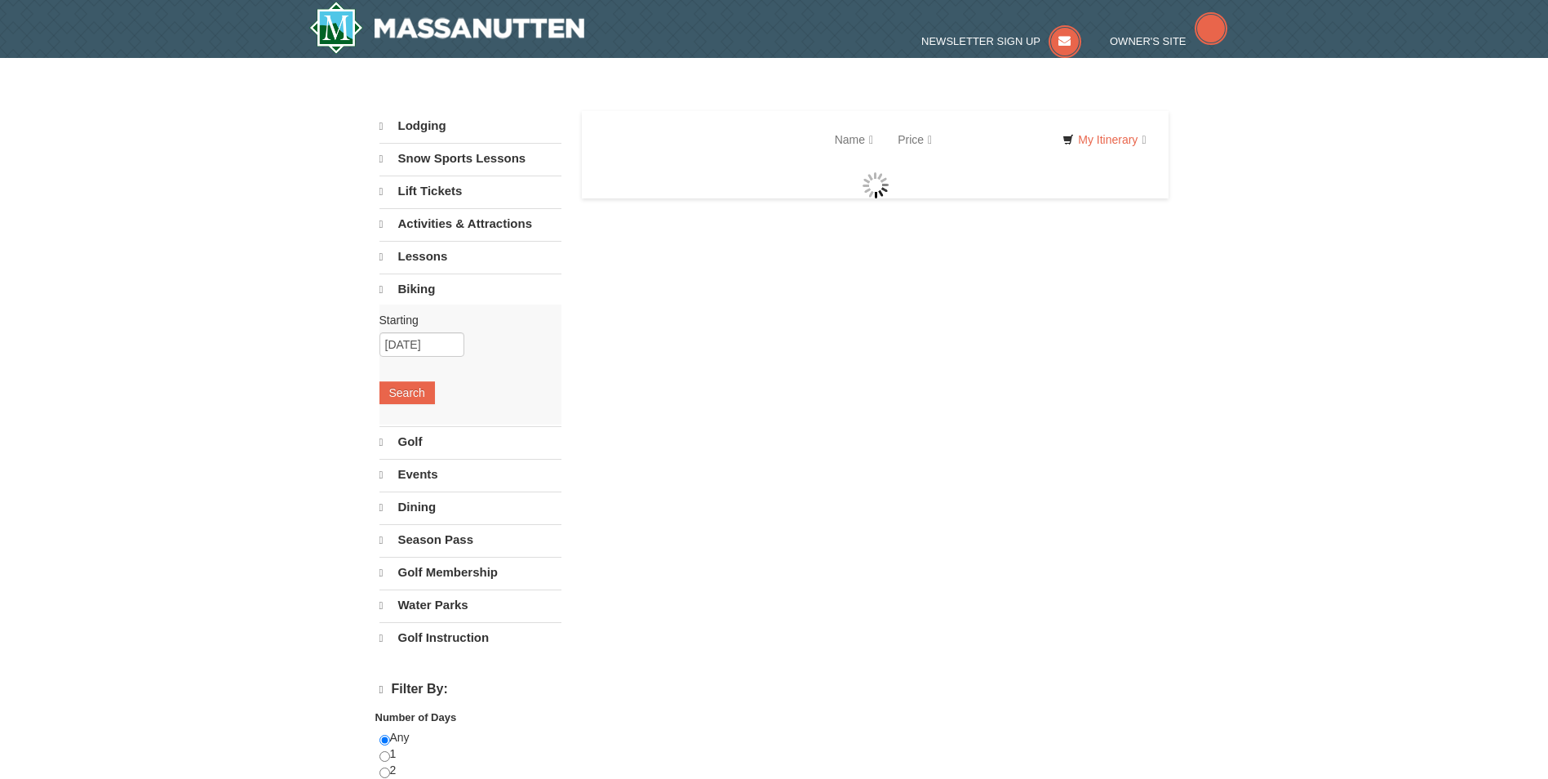
select select "9"
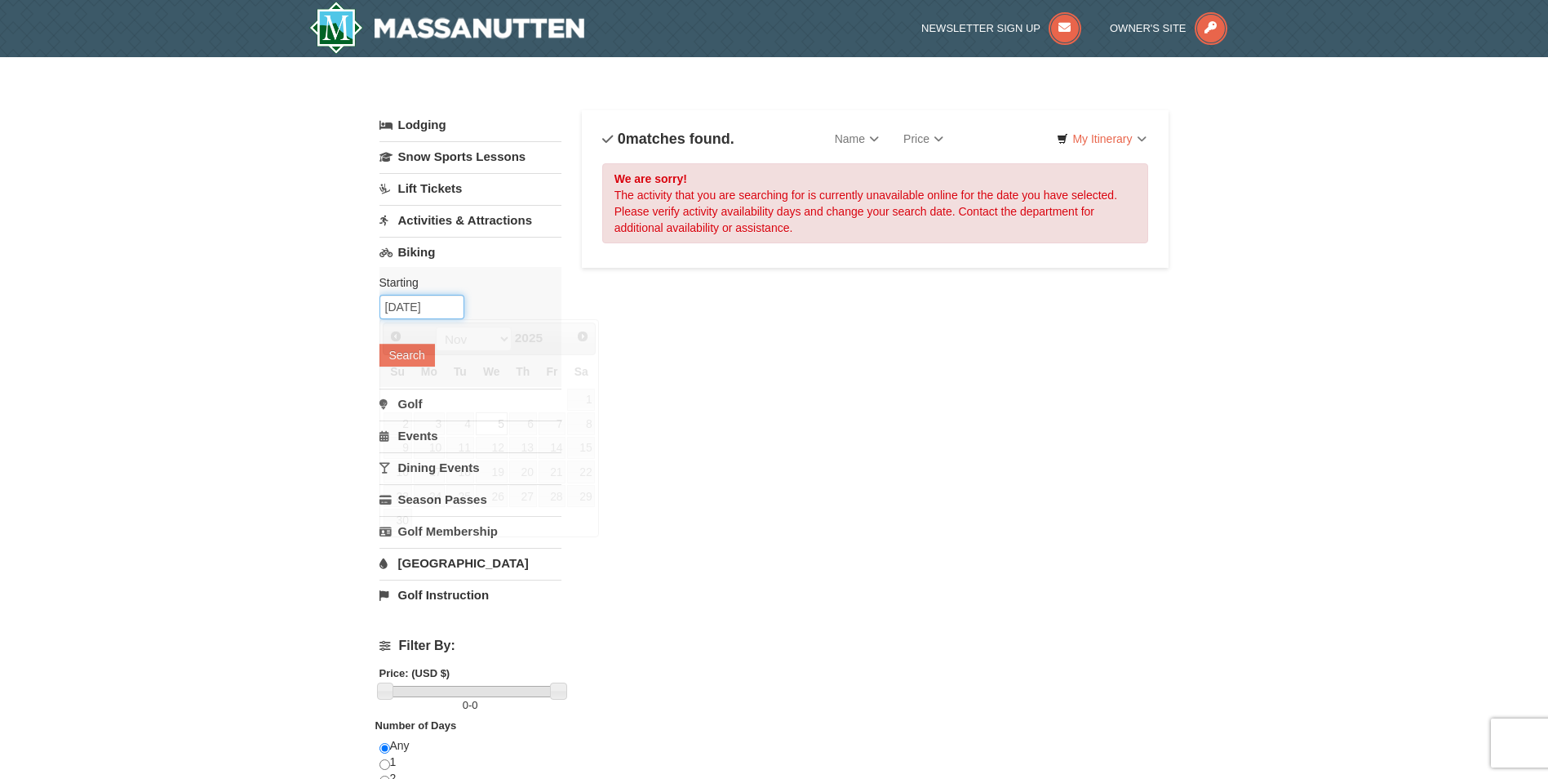
click at [436, 314] on input "[DATE]" at bounding box center [421, 307] width 85 height 24
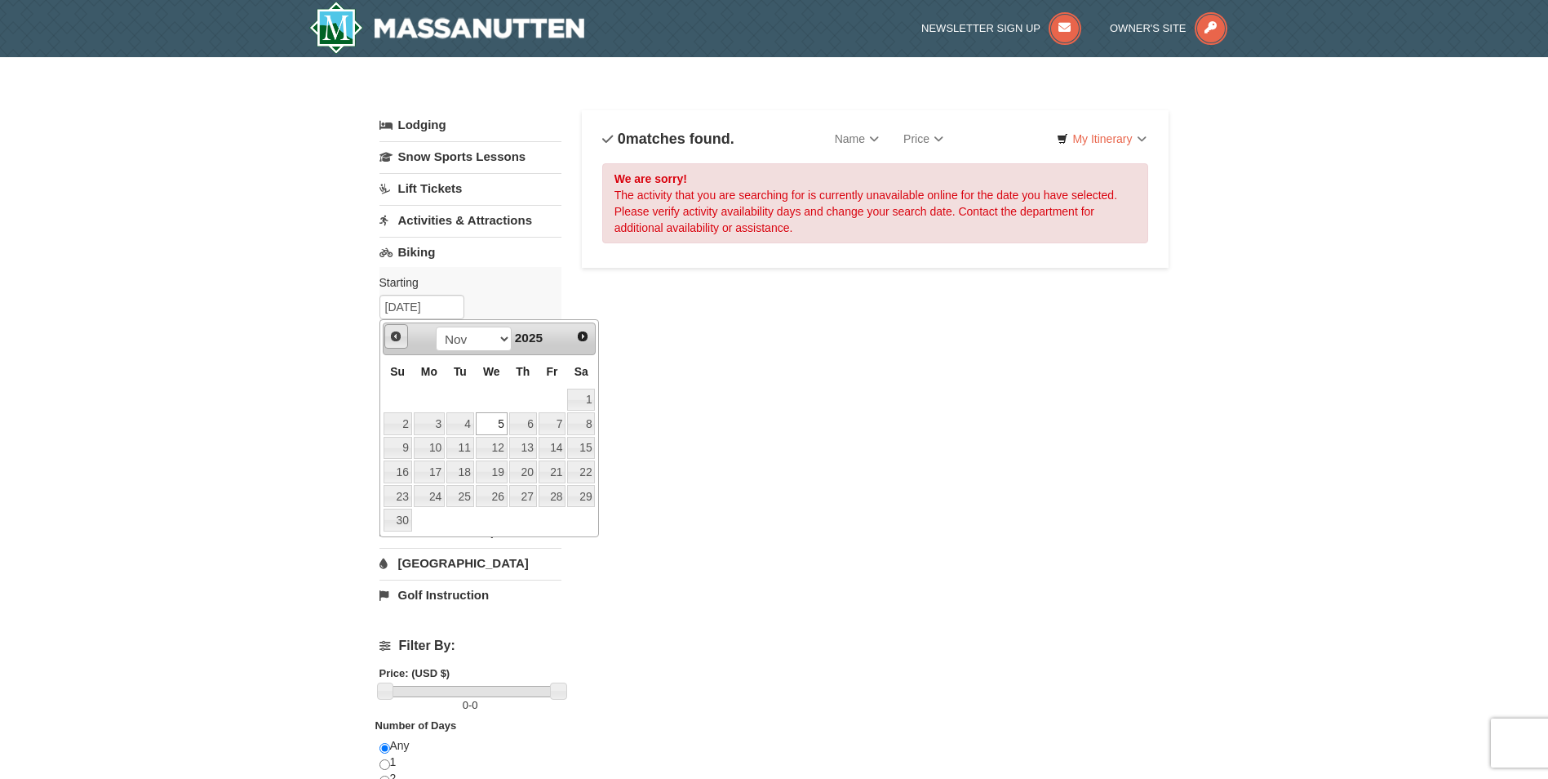
click at [393, 339] on span "Prev" at bounding box center [395, 336] width 13 height 13
click at [488, 495] on link "29" at bounding box center [492, 496] width 32 height 23
type input "[DATE]"
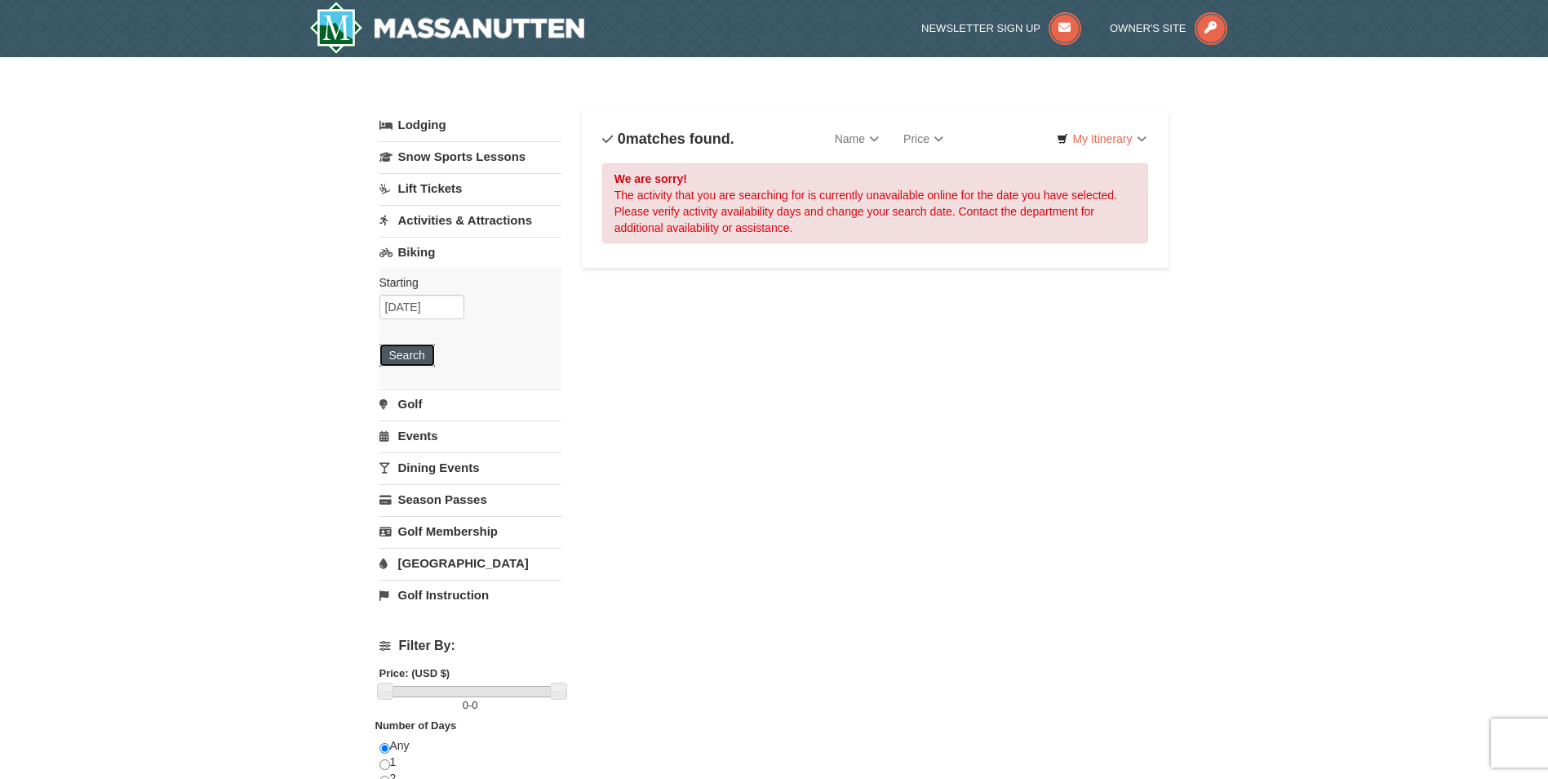
click at [417, 358] on button "Search" at bounding box center [406, 355] width 55 height 23
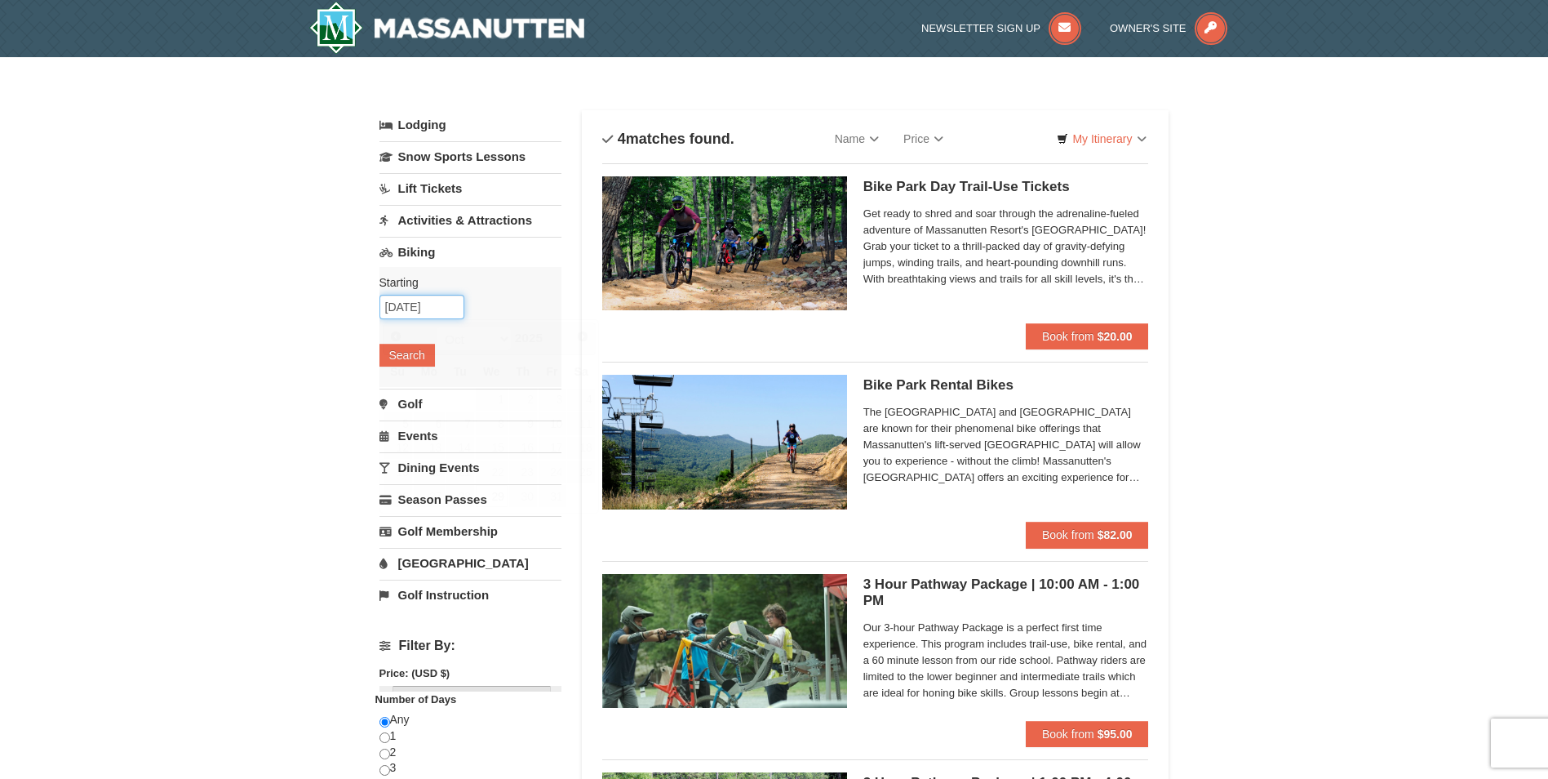
click at [429, 313] on input "10/29/2025" at bounding box center [421, 307] width 85 height 24
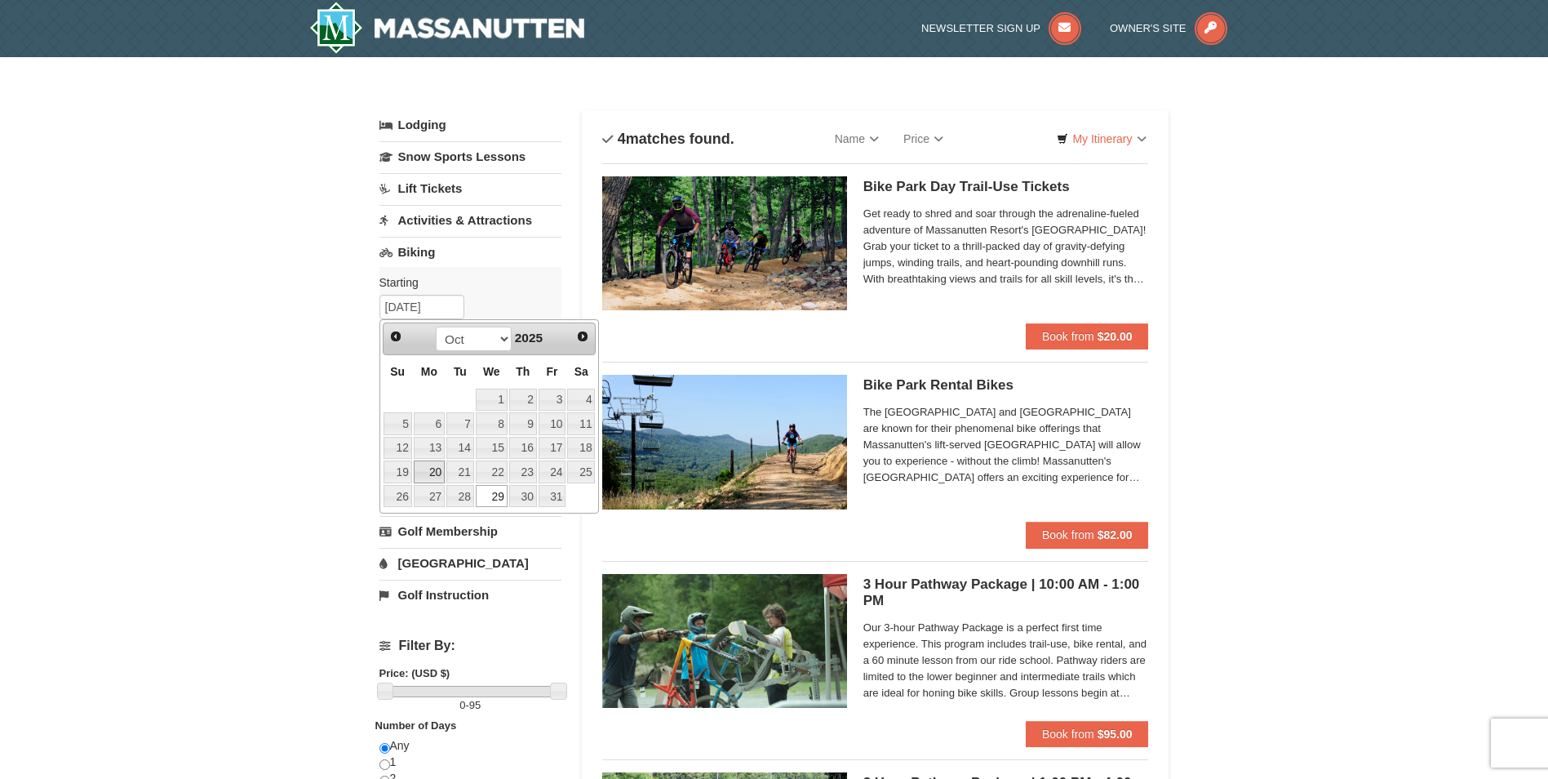
click at [436, 470] on link "20" at bounding box center [429, 471] width 31 height 23
type input "10/20/2025"
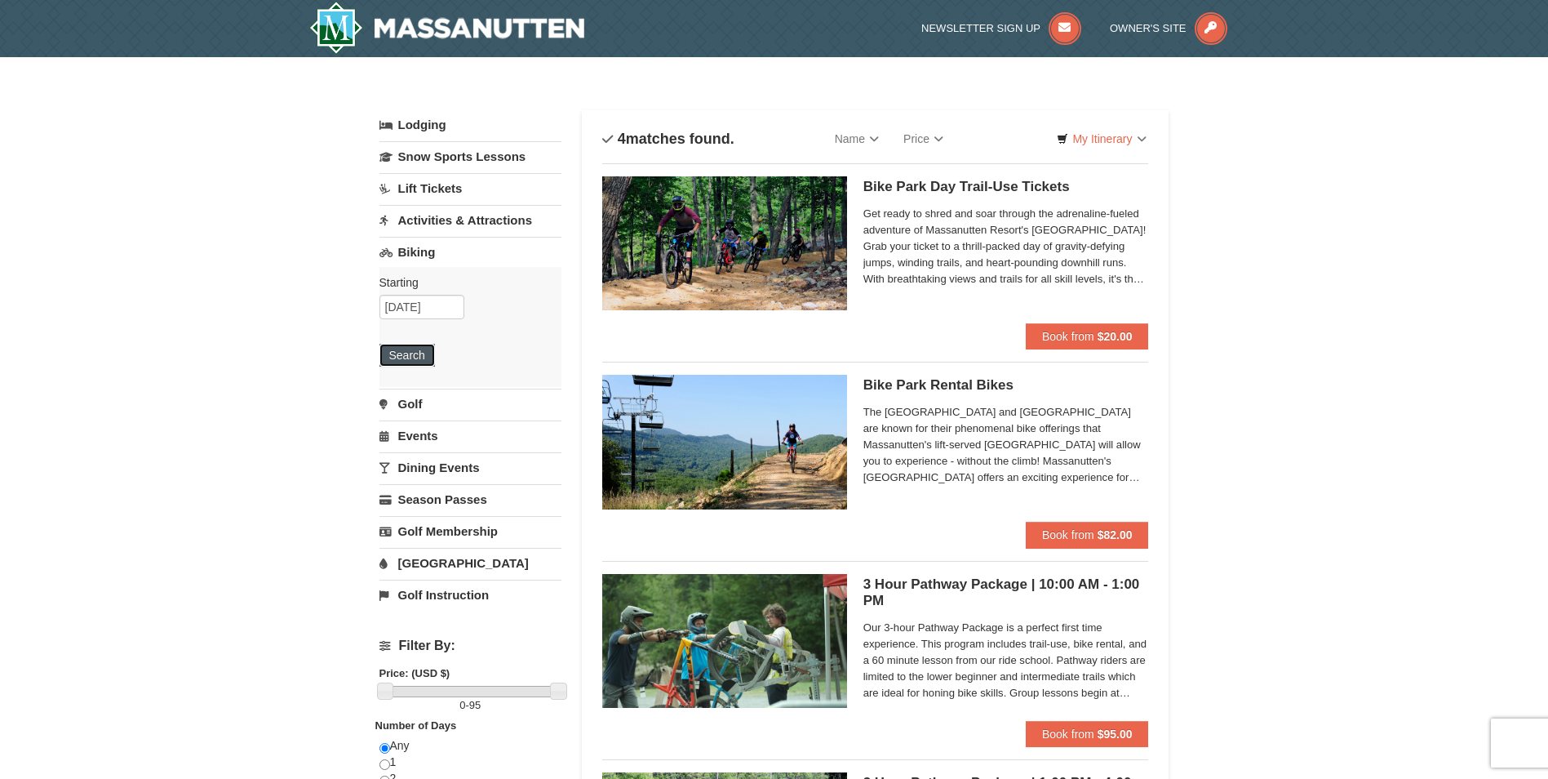
click at [407, 362] on button "Search" at bounding box center [406, 355] width 55 height 23
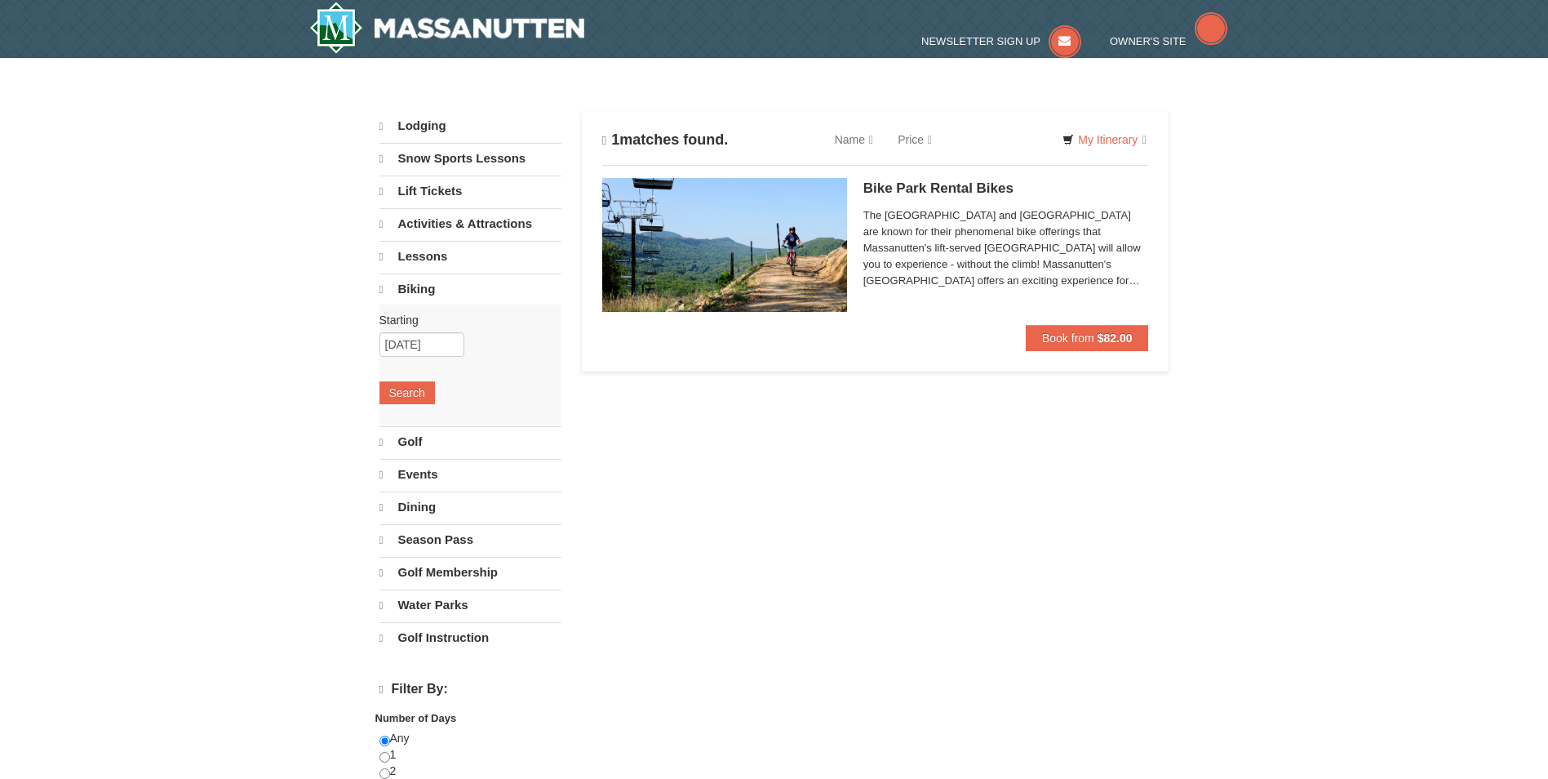
select select "9"
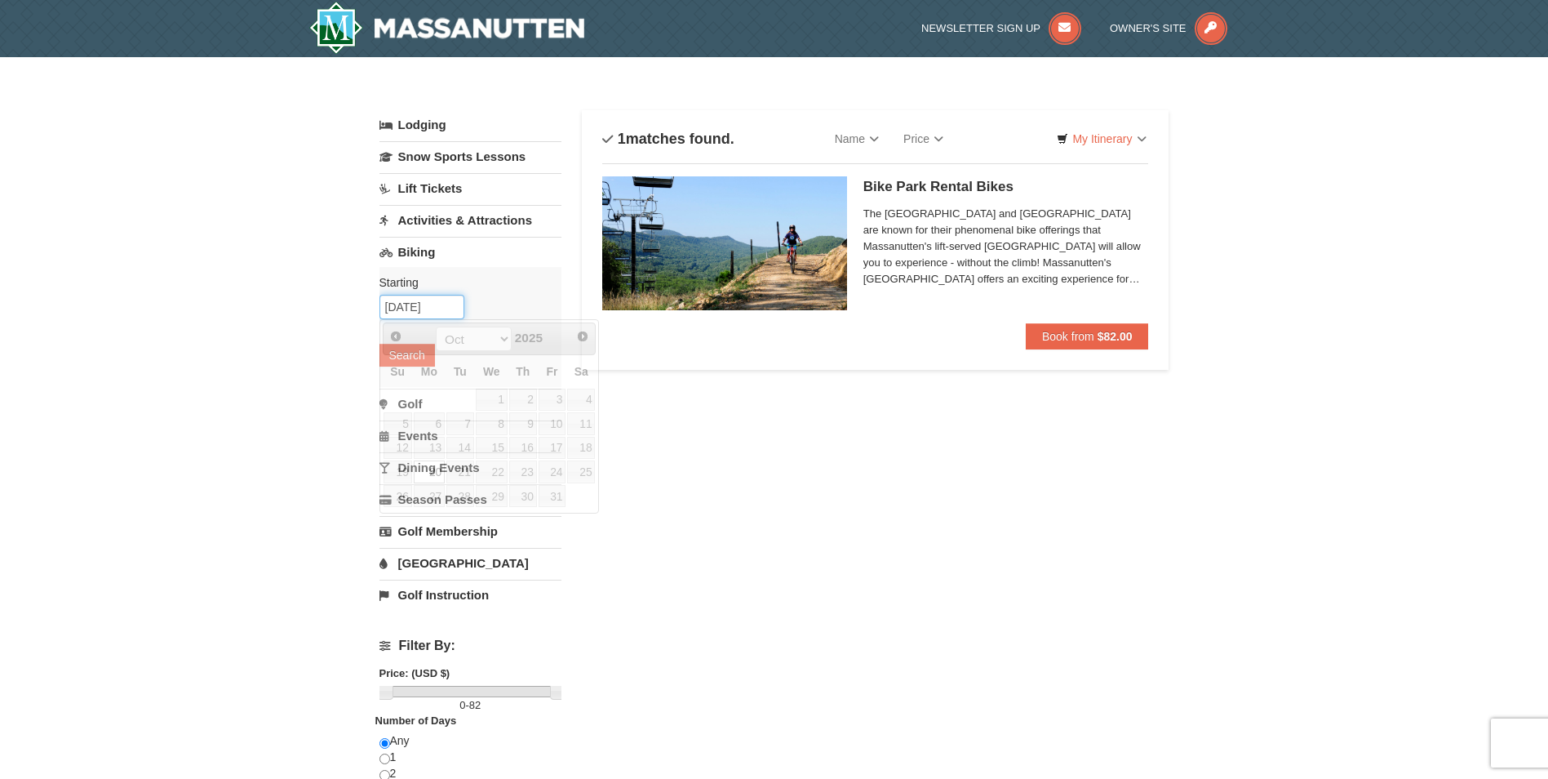
click at [434, 310] on input "10/20/2025" at bounding box center [421, 307] width 85 height 24
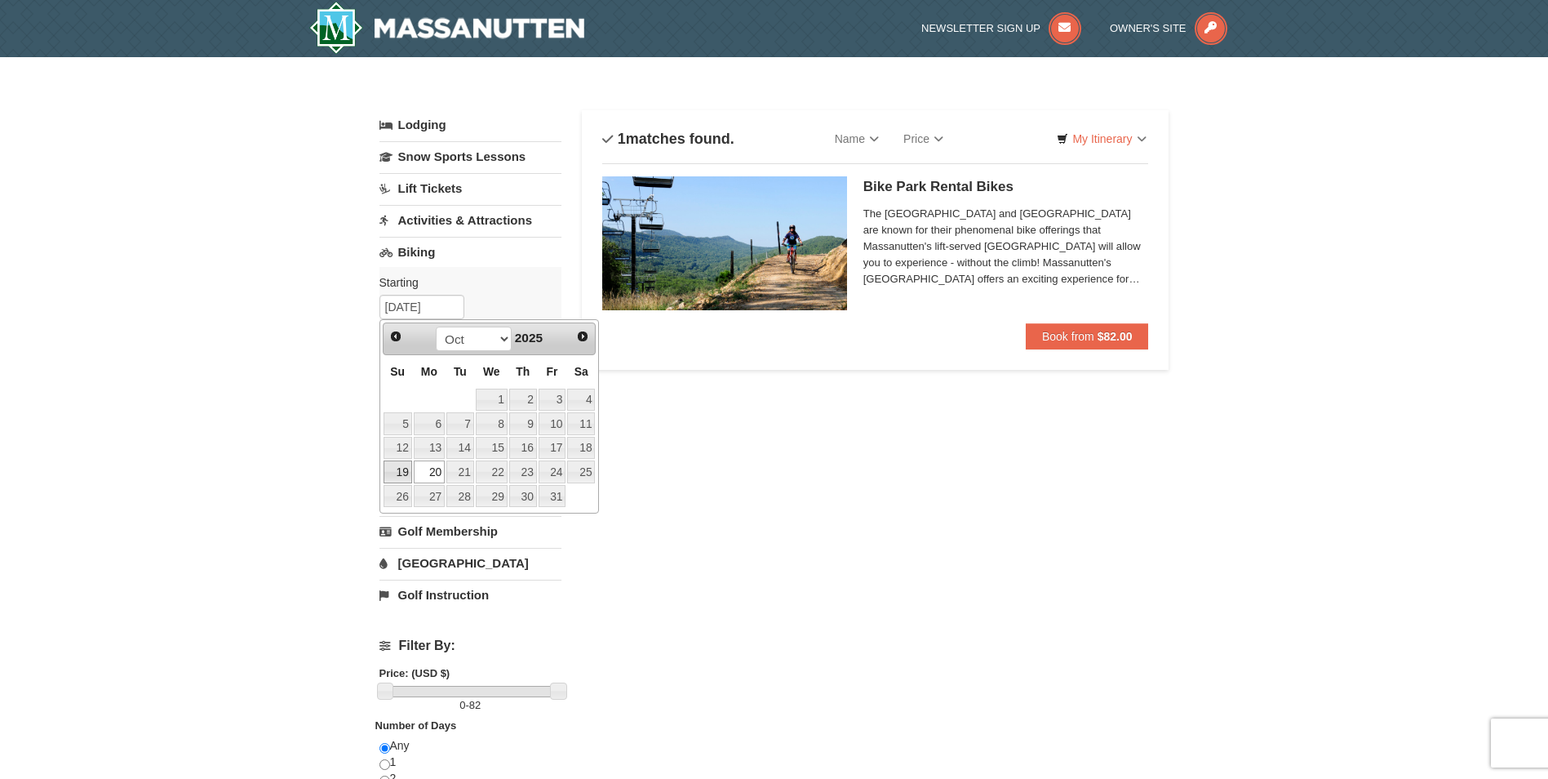
click at [406, 461] on link "19" at bounding box center [398, 471] width 29 height 23
type input "[DATE]"
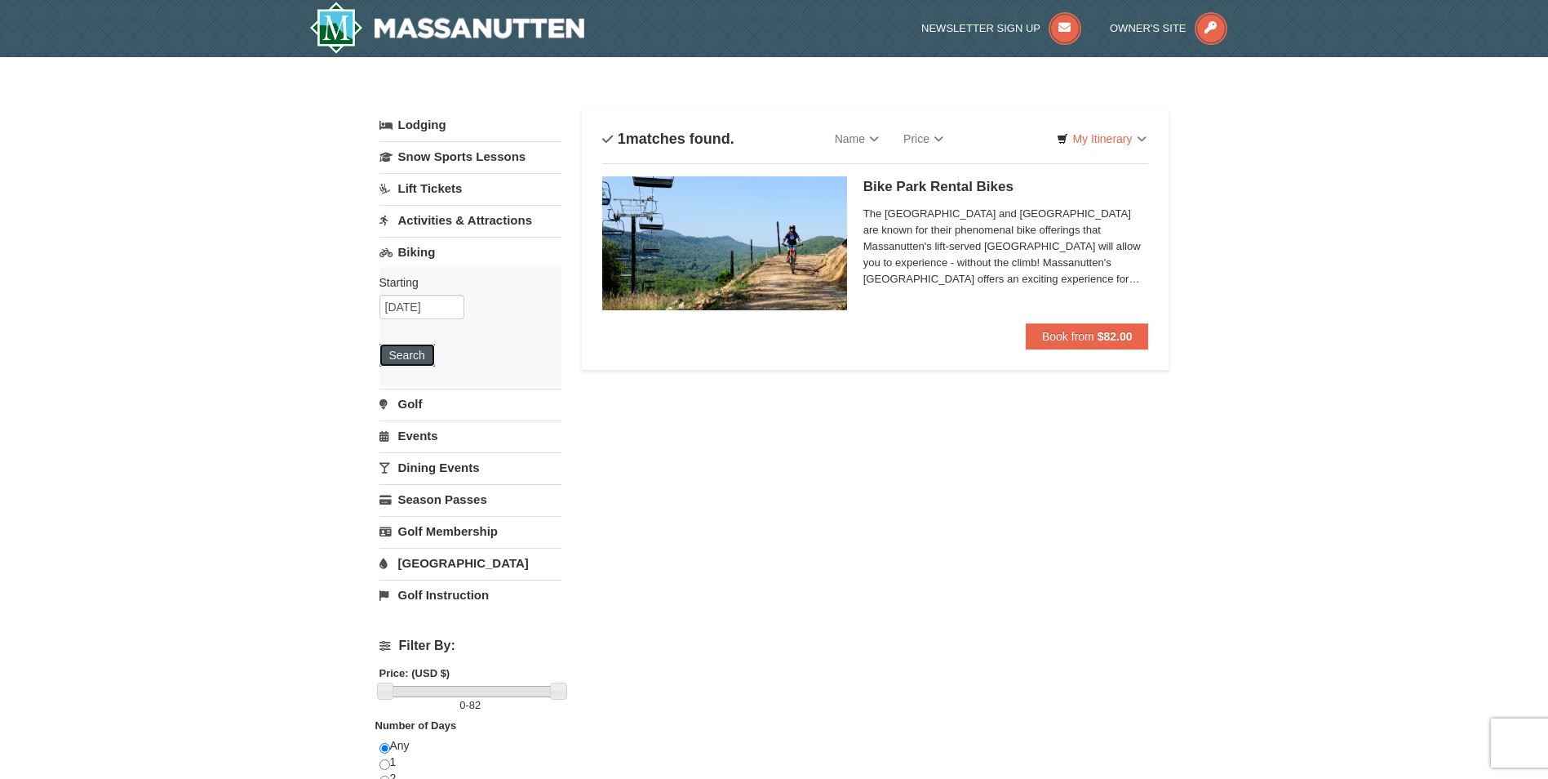
click at [411, 356] on button "Search" at bounding box center [406, 355] width 55 height 23
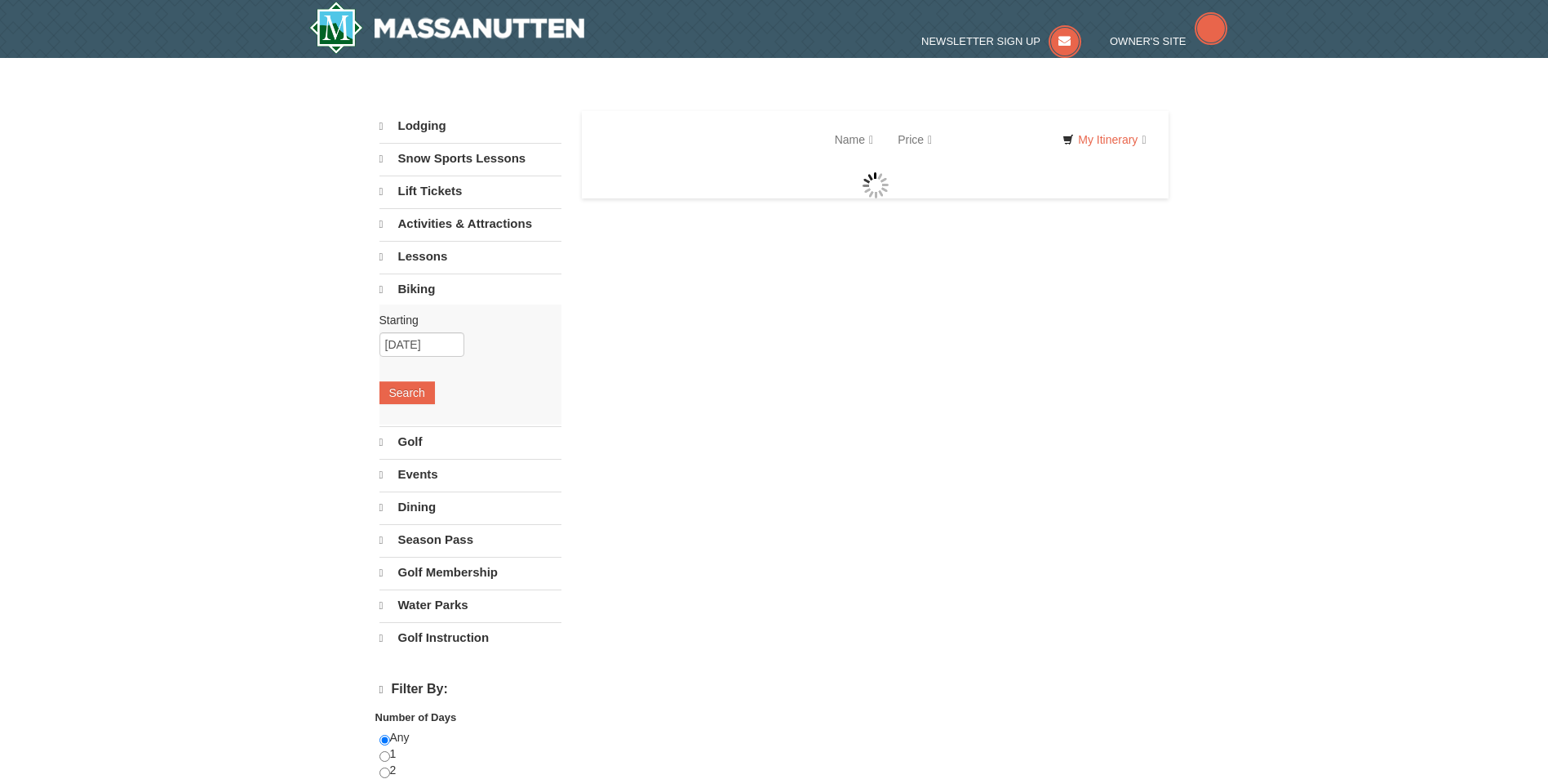
select select "9"
